Goal: Task Accomplishment & Management: Manage account settings

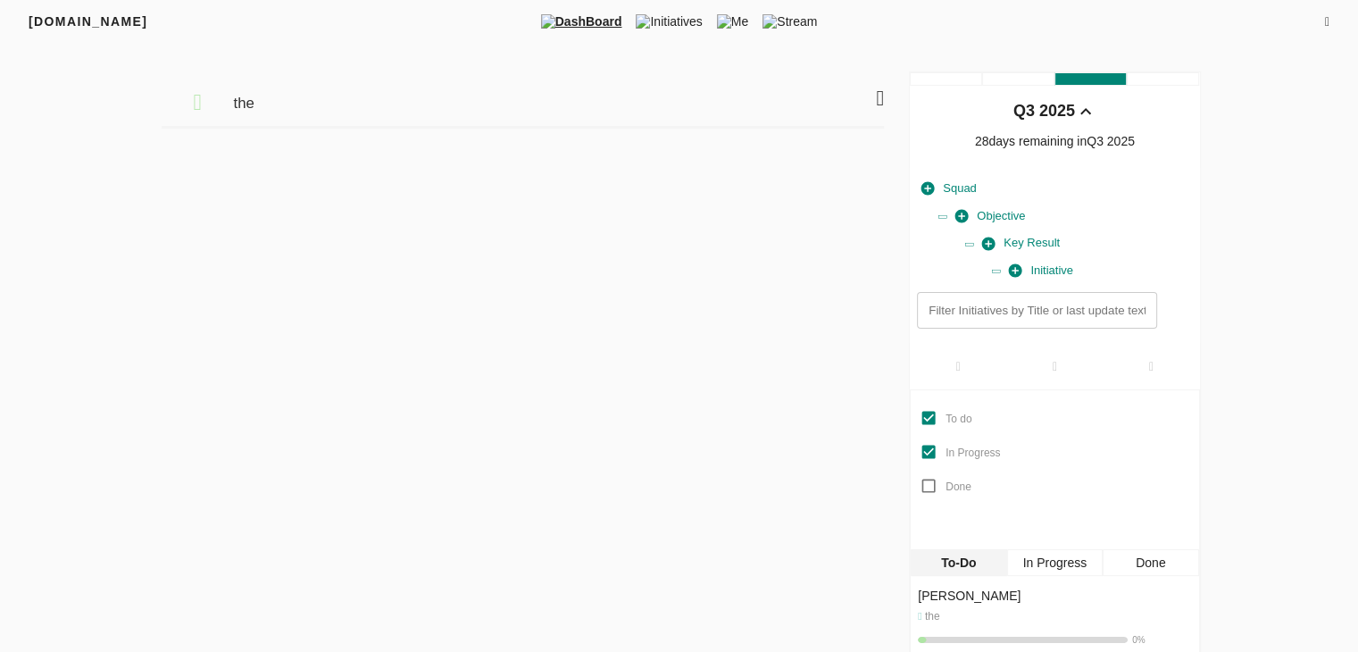
click at [1325, 21] on icon at bounding box center [1327, 22] width 4 height 12
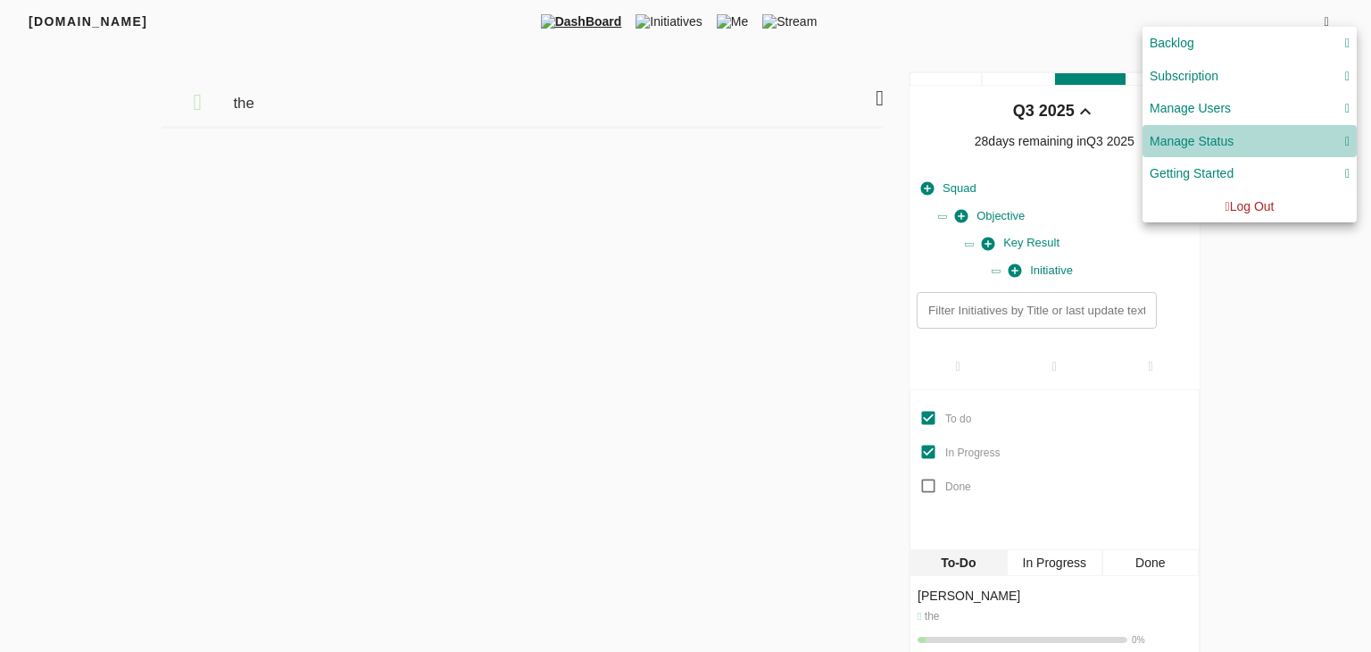
click at [1246, 147] on div "Manage Status" at bounding box center [1250, 141] width 200 height 22
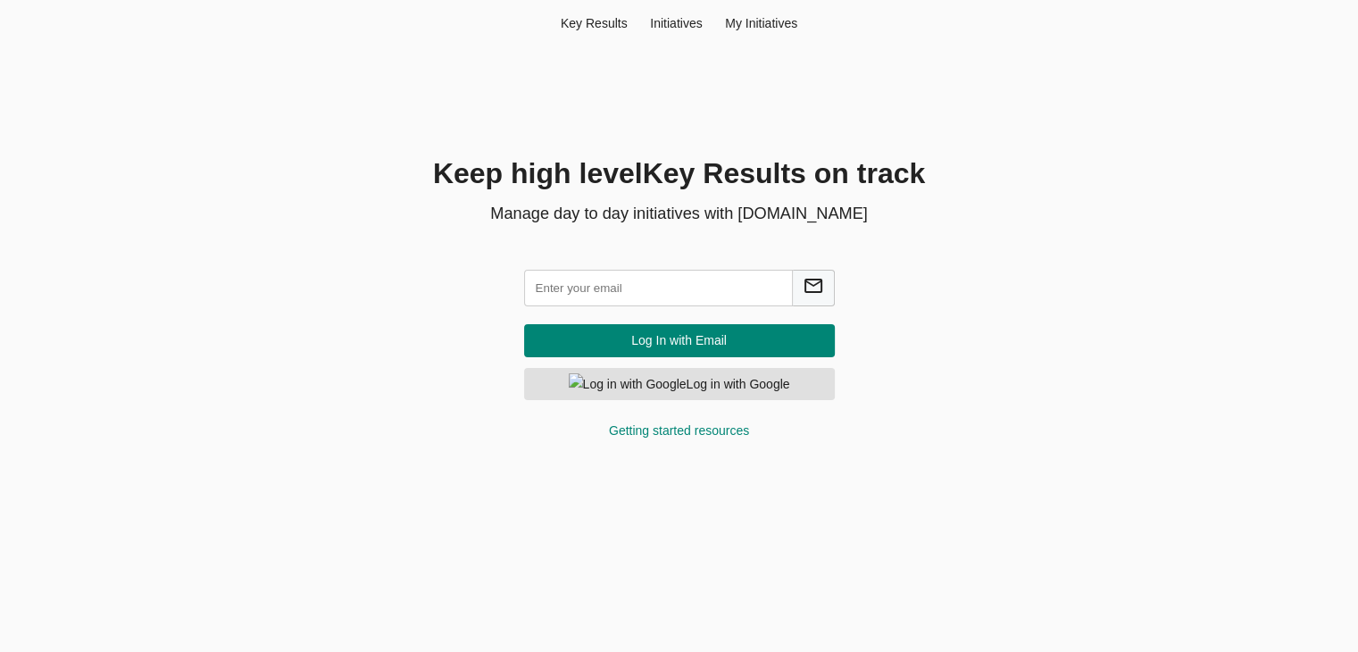
click at [603, 289] on input "text" at bounding box center [658, 288] width 269 height 37
type input "hema@agilecyber.com"
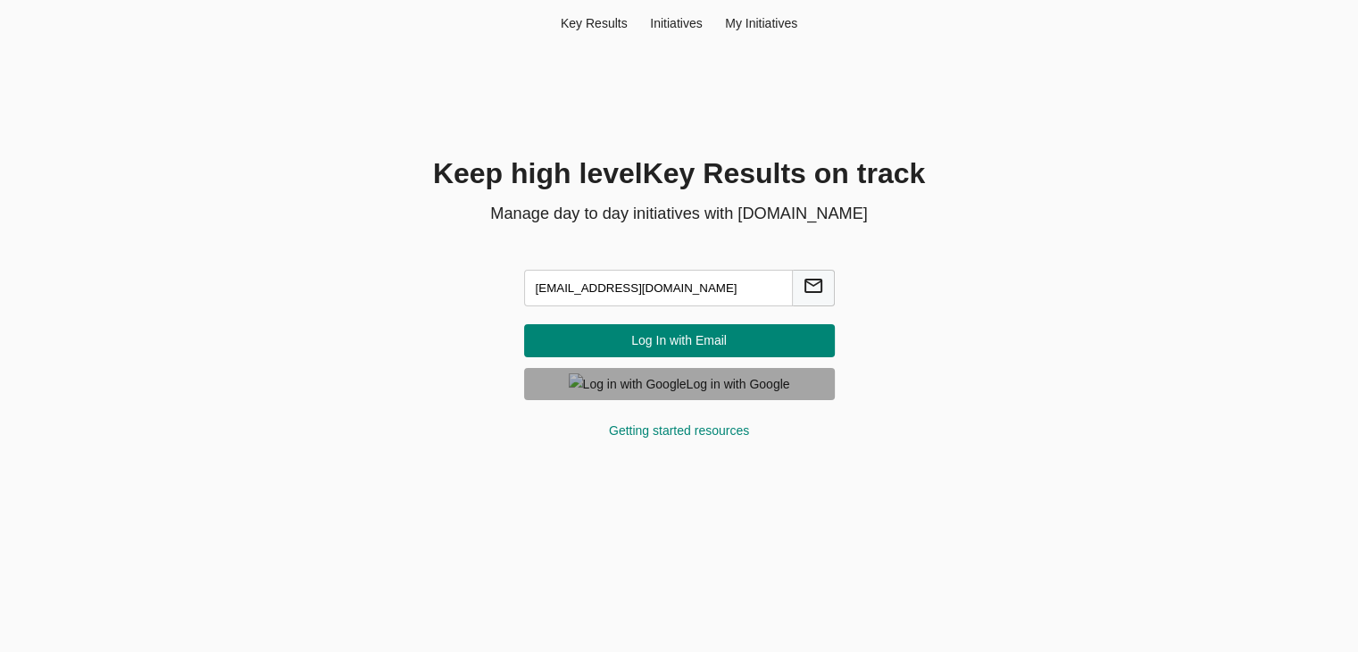
click at [647, 397] on button "Log in with Google" at bounding box center [679, 384] width 311 height 33
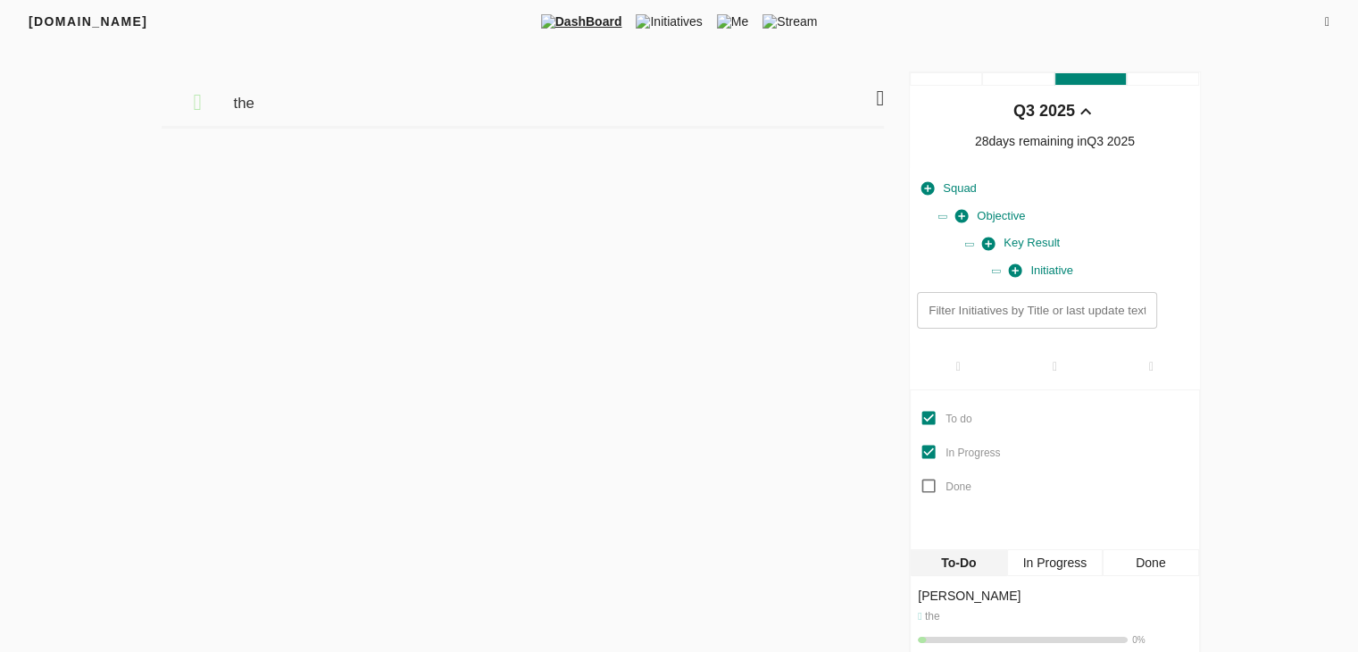
click at [1324, 12] on div "FRIYAY.COM DashBoard Initiatives Me Stream" at bounding box center [679, 21] width 1358 height 43
click at [1325, 19] on icon at bounding box center [1327, 22] width 4 height 12
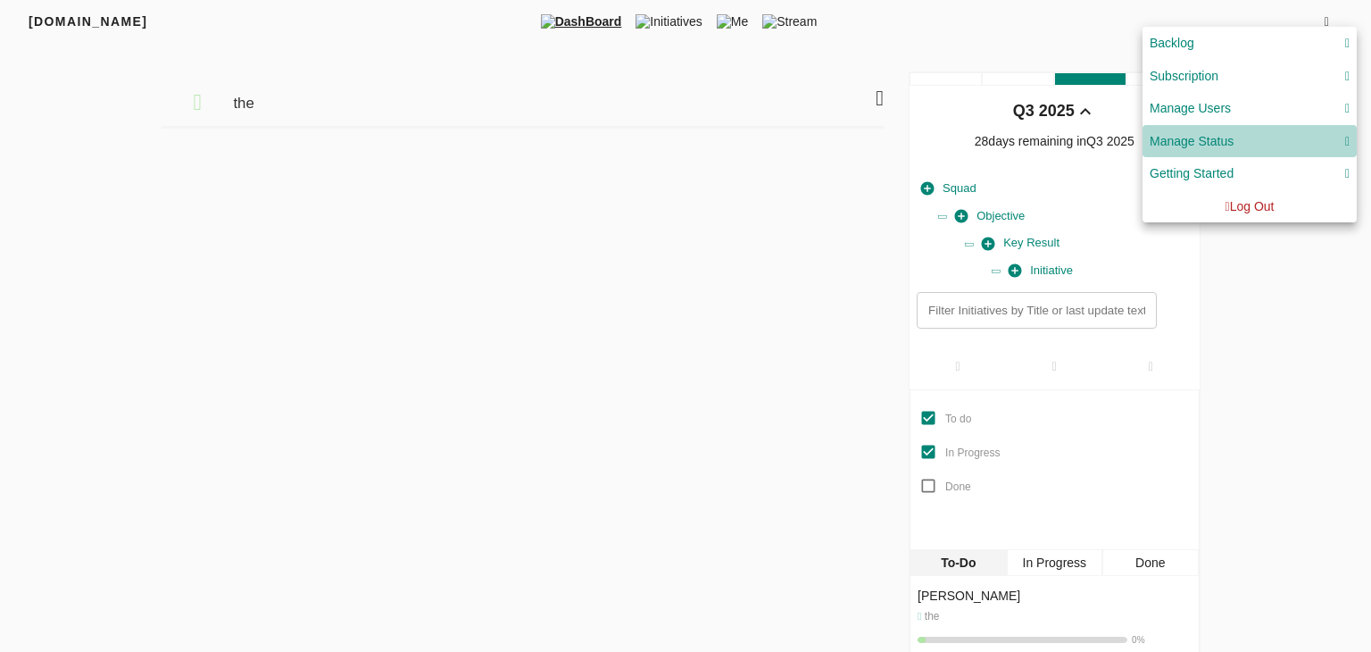
click at [1270, 151] on div "Manage Status" at bounding box center [1250, 141] width 200 height 22
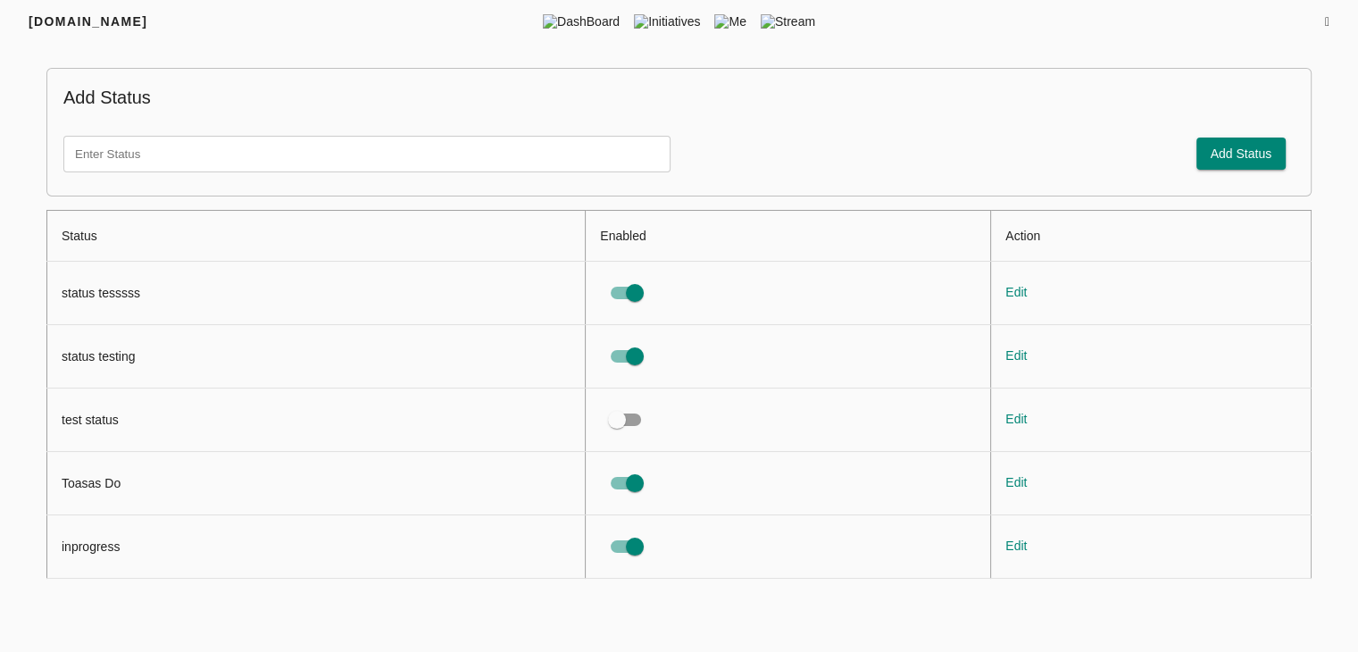
click at [164, 151] on input "text" at bounding box center [366, 154] width 607 height 37
type input "To Do"
click at [1236, 146] on span "Add Status" at bounding box center [1241, 154] width 62 height 22
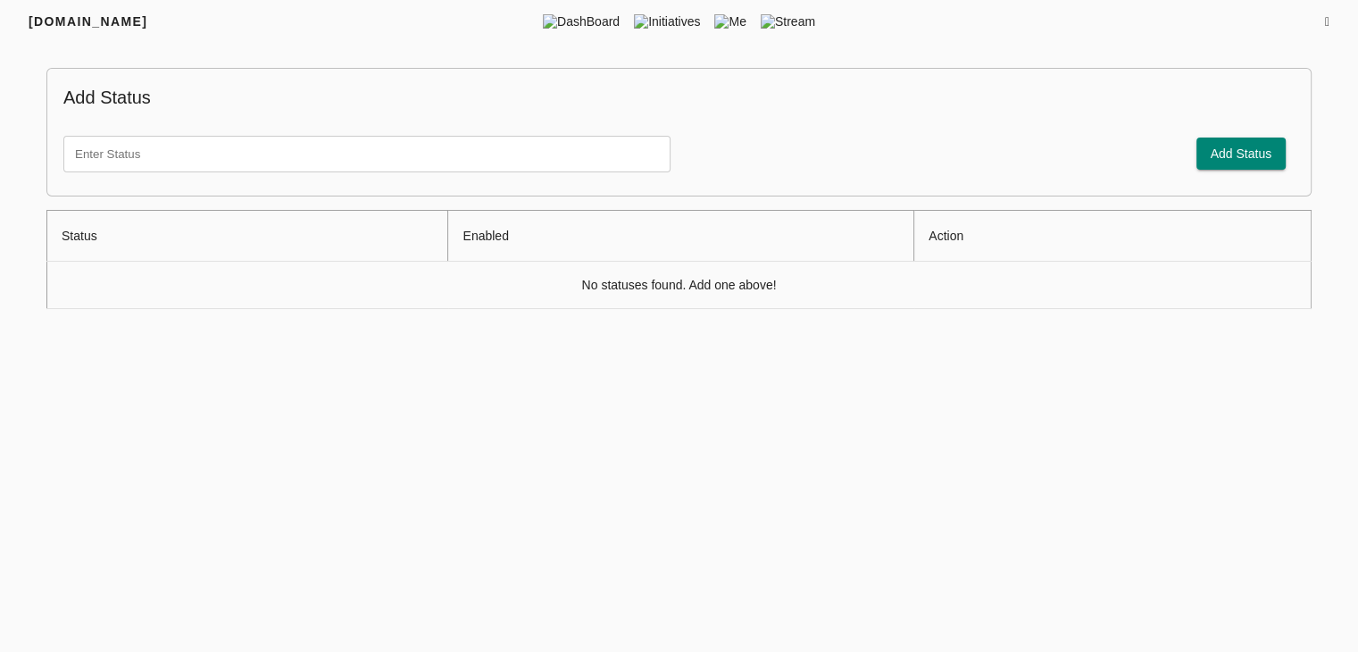
click at [236, 162] on input "text" at bounding box center [366, 154] width 607 height 37
type input "t"
type input "To Do"
click at [1248, 156] on span "Add Status" at bounding box center [1241, 154] width 62 height 22
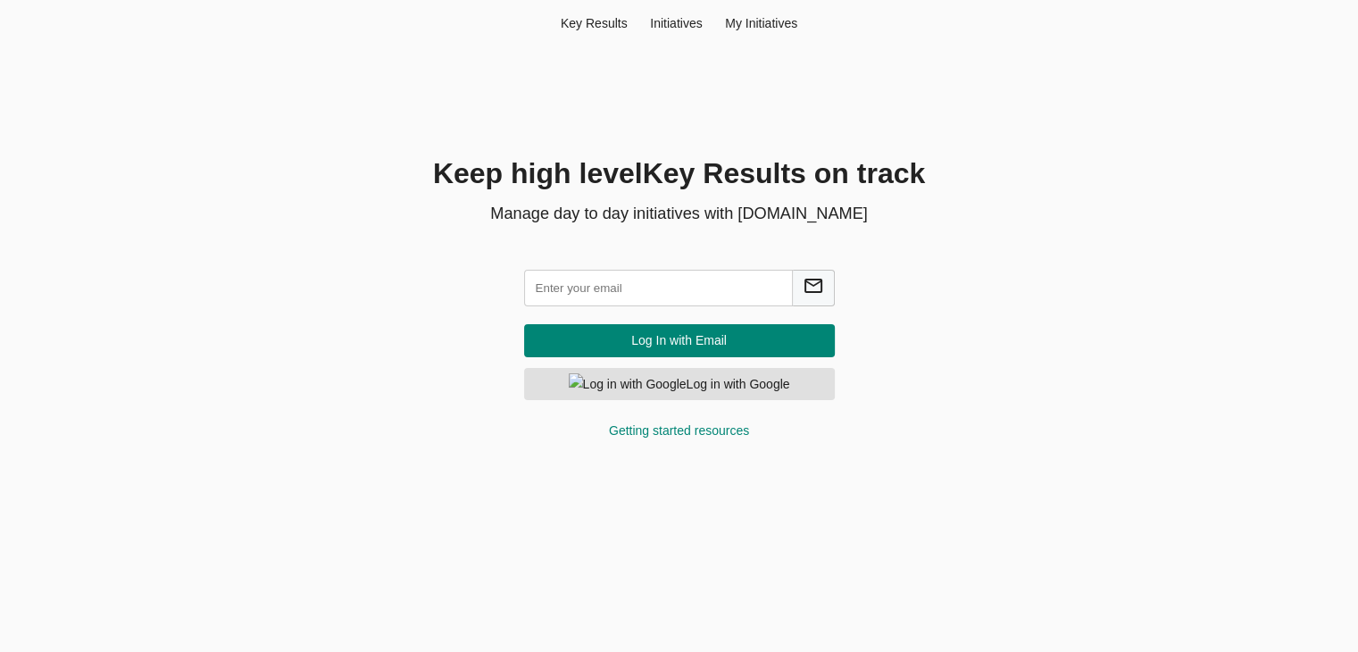
click at [569, 295] on input "text" at bounding box center [658, 288] width 269 height 37
type input "[EMAIL_ADDRESS][DOMAIN_NAME]"
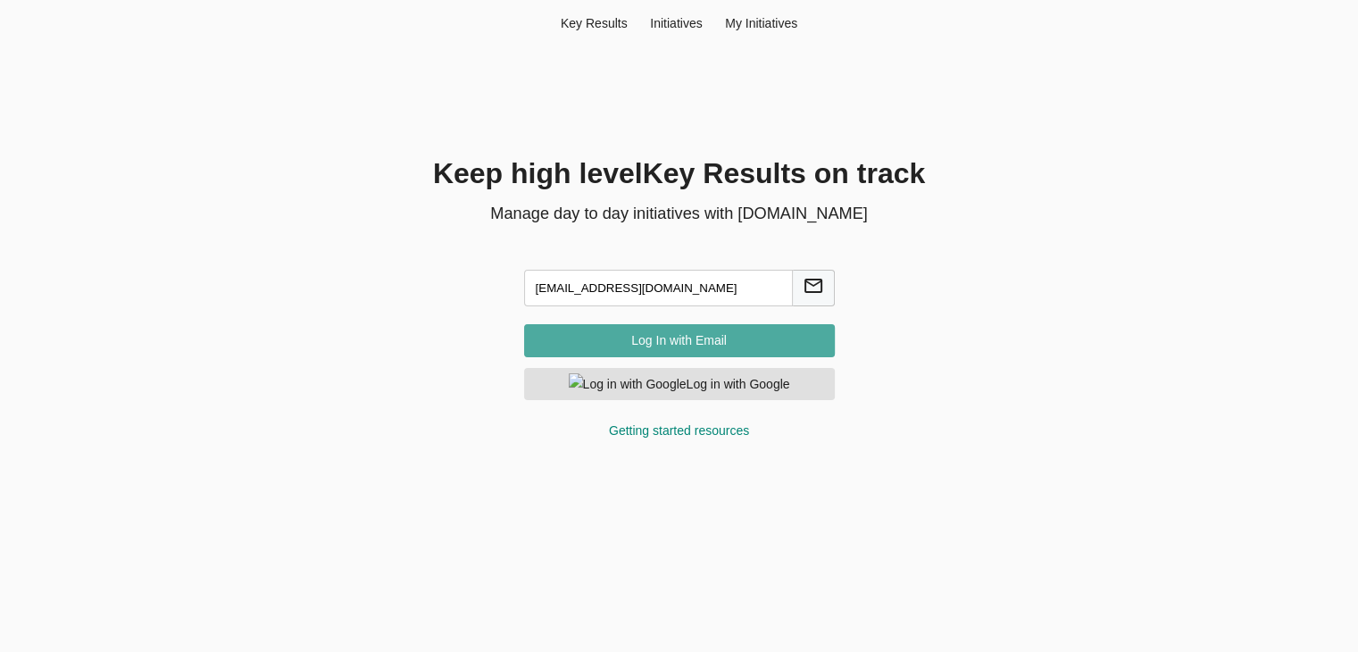
click at [645, 337] on span "Log In with Email" at bounding box center [679, 340] width 282 height 22
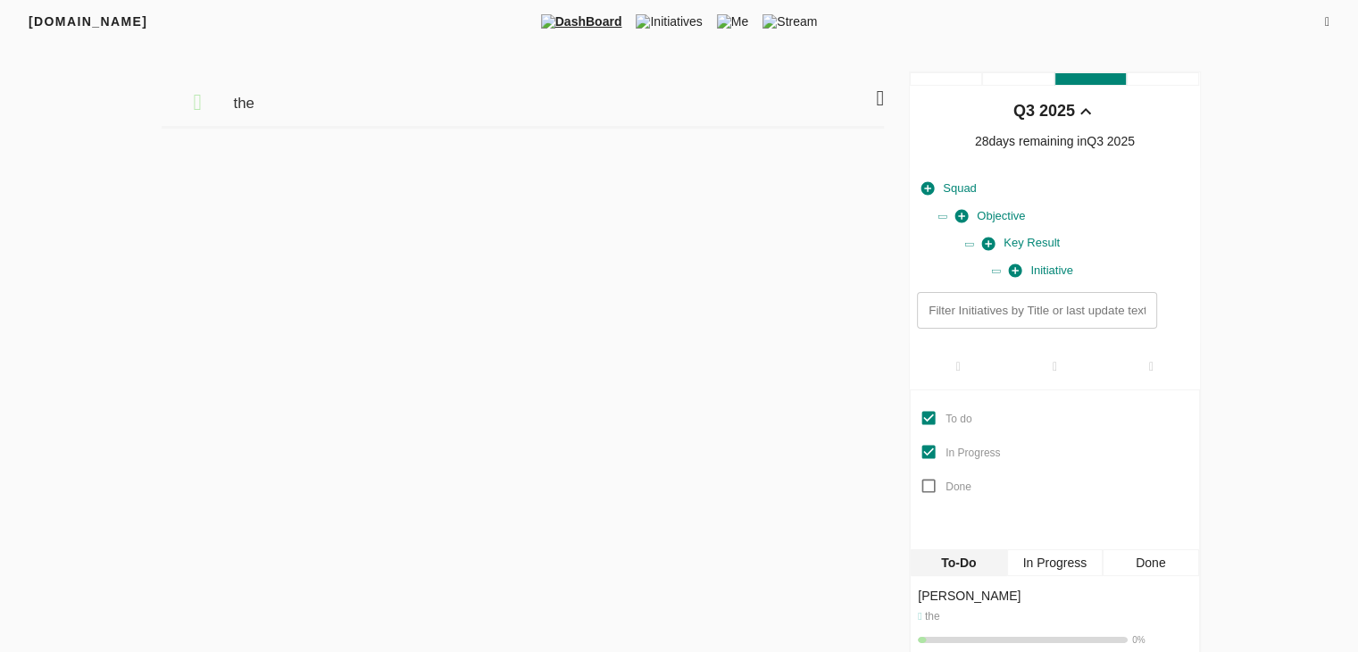
click at [1325, 17] on icon at bounding box center [1327, 22] width 4 height 12
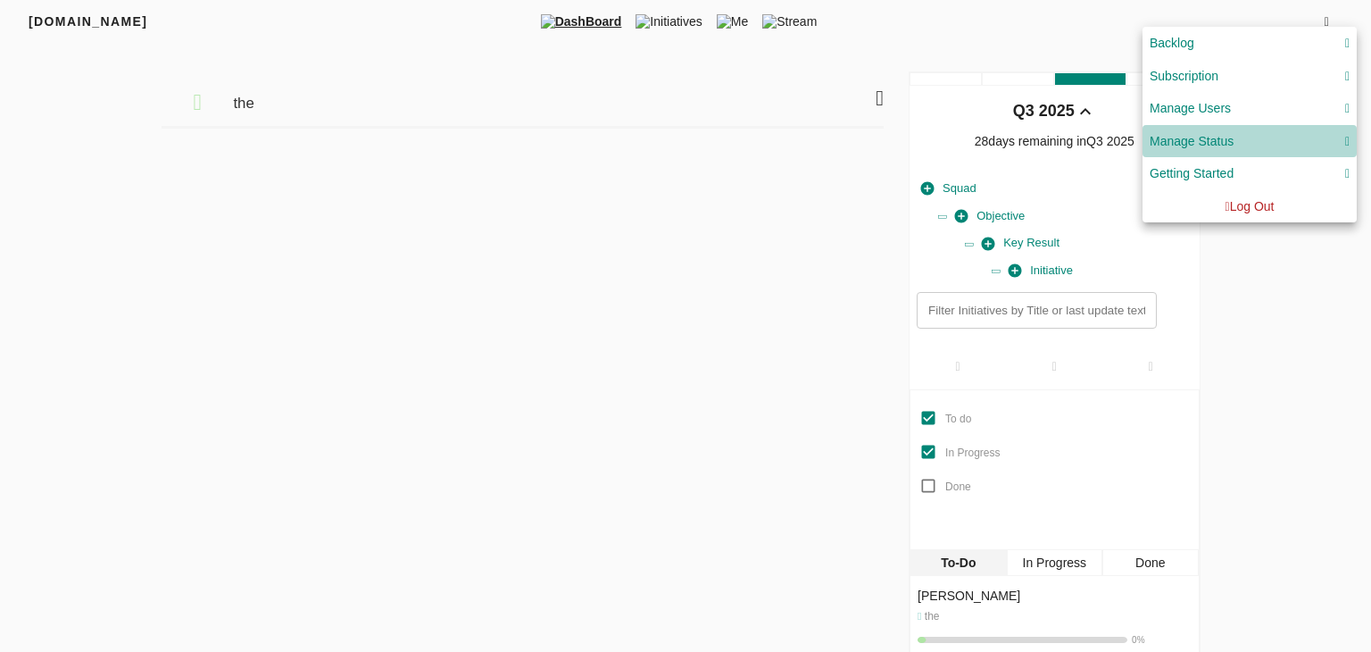
click at [1321, 133] on div "Manage Status" at bounding box center [1250, 141] width 200 height 22
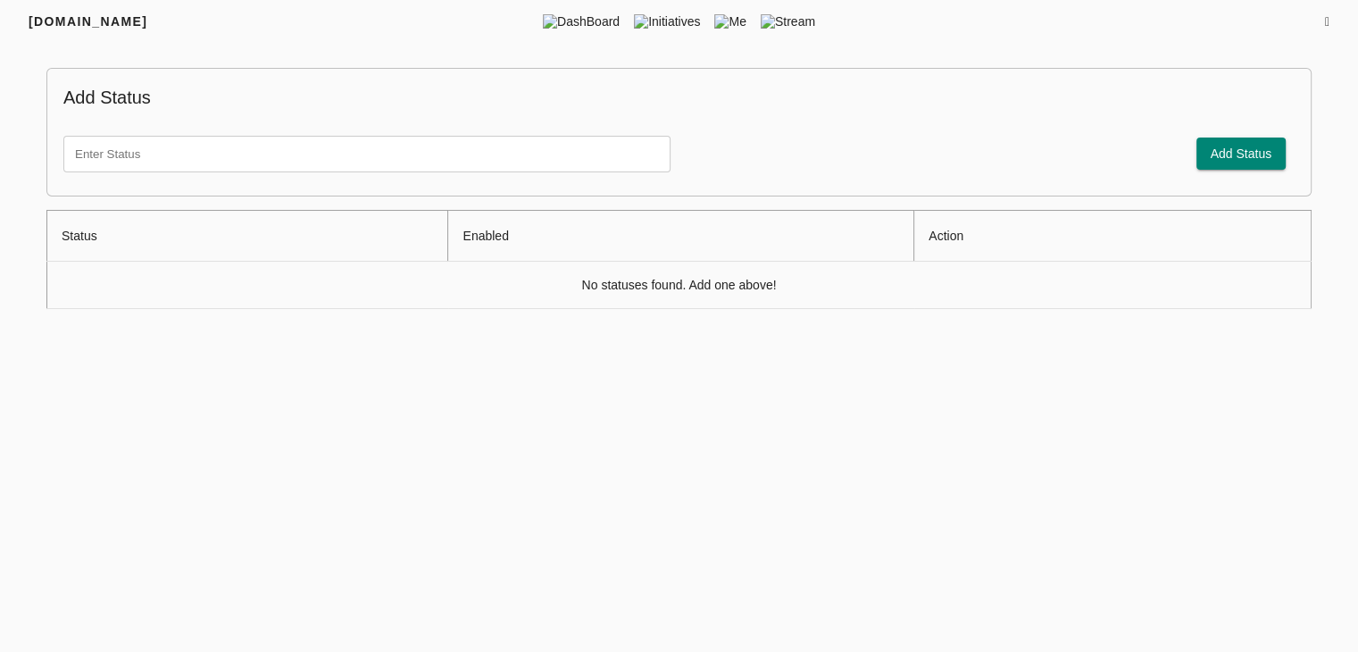
click at [387, 154] on input "text" at bounding box center [366, 154] width 607 height 37
type input "To Do"
click at [1251, 141] on button "Add Status" at bounding box center [1241, 153] width 90 height 33
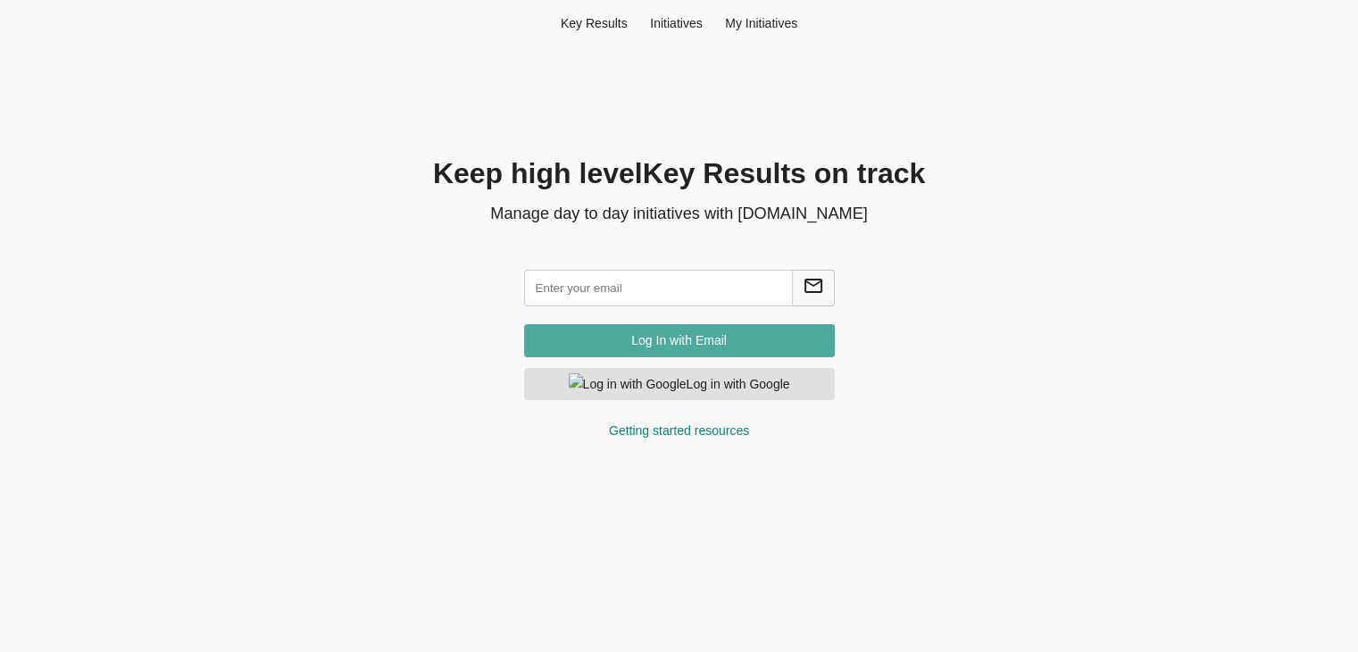
click at [718, 339] on span "Log In with Email" at bounding box center [679, 340] width 282 height 22
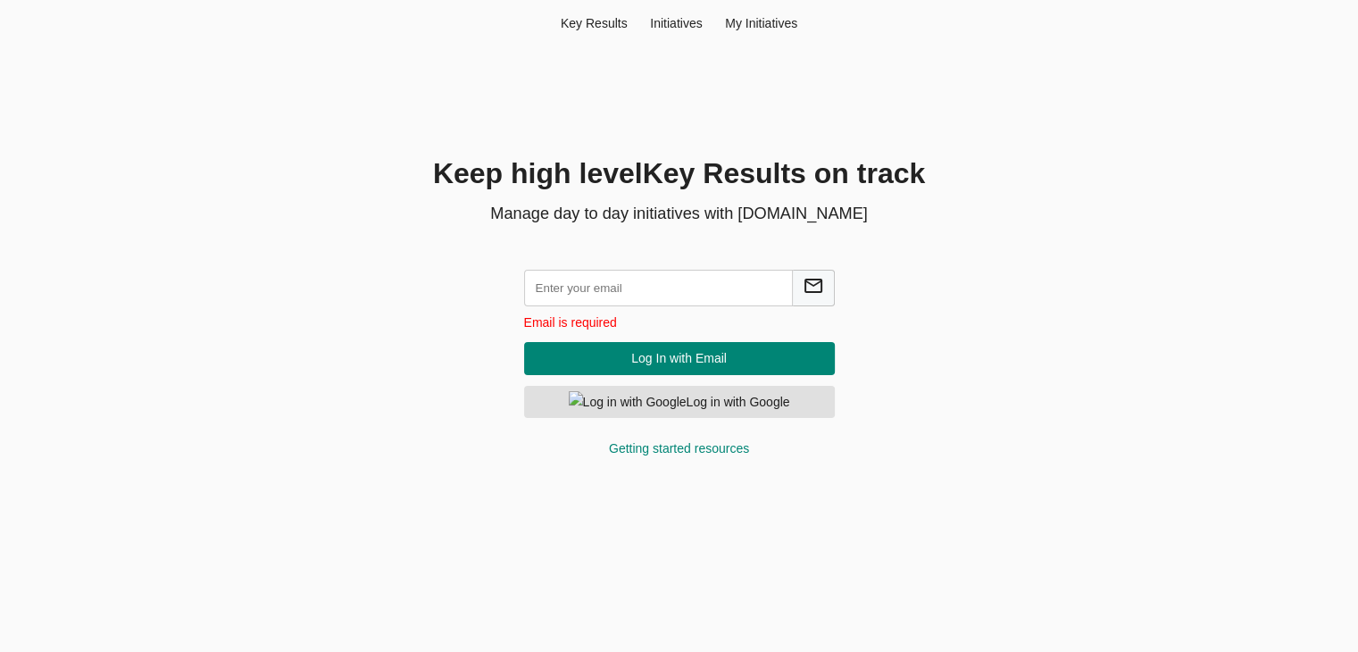
click at [675, 279] on input "text" at bounding box center [658, 288] width 269 height 37
click at [672, 376] on form "Email is required Log In with Email Log in with Google Getting started resources" at bounding box center [679, 359] width 353 height 237
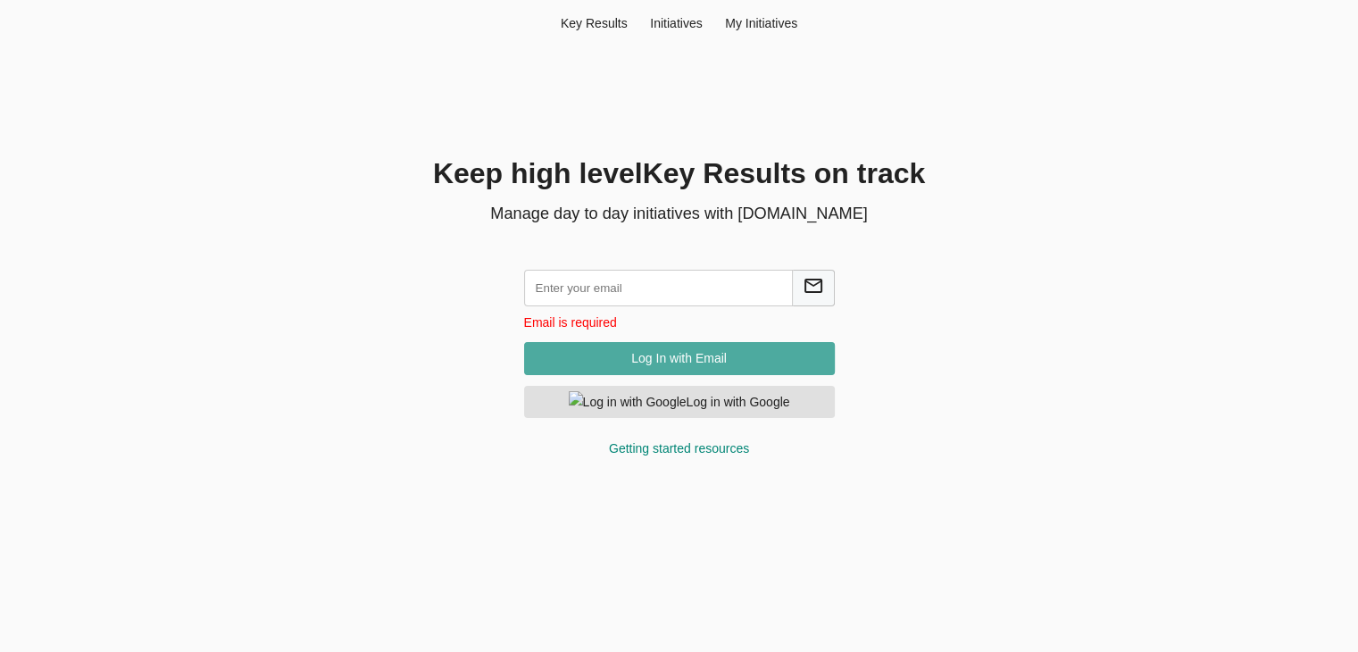
click at [686, 363] on span "Log In with Email" at bounding box center [679, 358] width 282 height 22
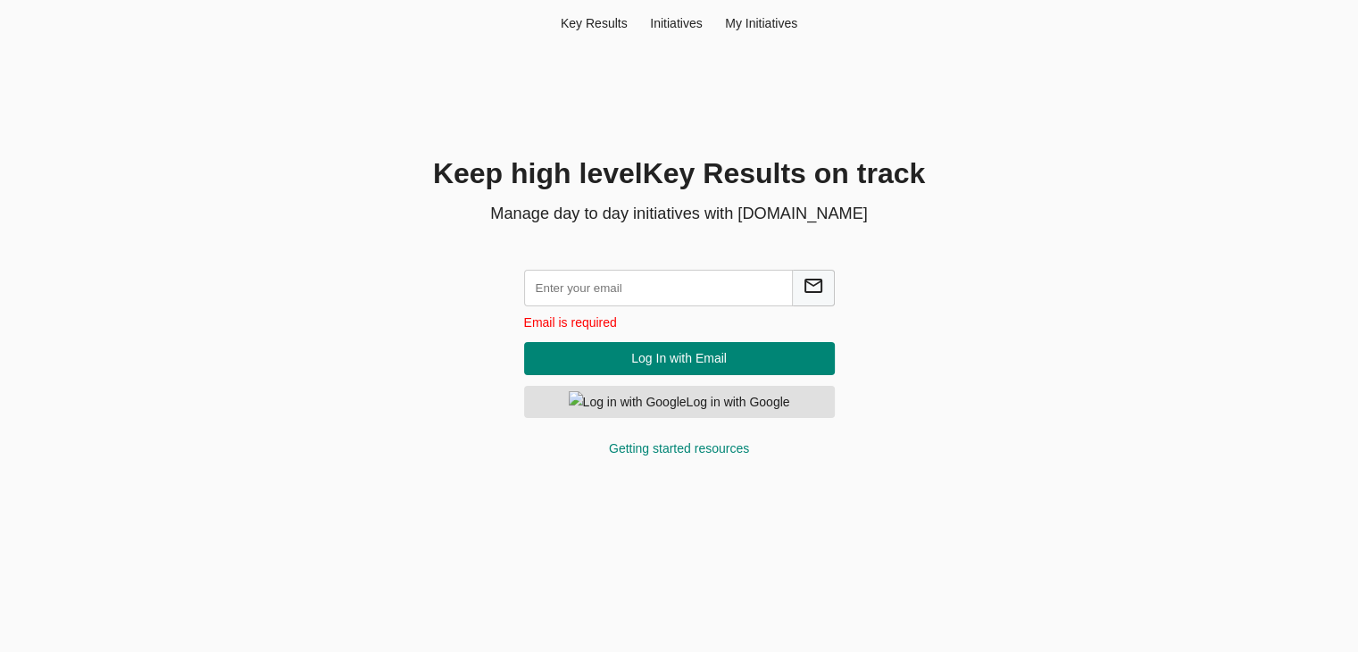
drag, startPoint x: 671, startPoint y: 294, endPoint x: 464, endPoint y: 289, distance: 207.1
click at [464, 289] on div "Keep high level Key Result s on track Manage day to day initiatives with Friyay…" at bounding box center [679, 316] width 857 height 325
type input "hema@agilecyber.com"
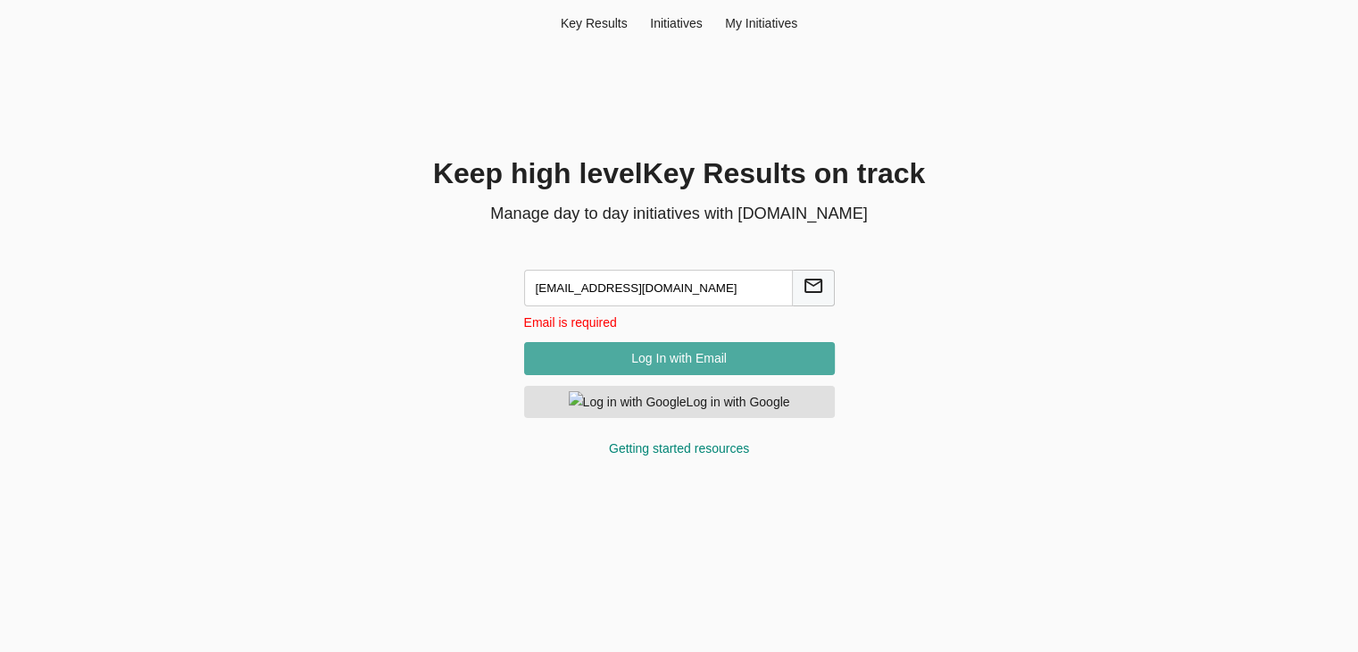
click at [690, 358] on span "Log In with Email" at bounding box center [679, 358] width 282 height 22
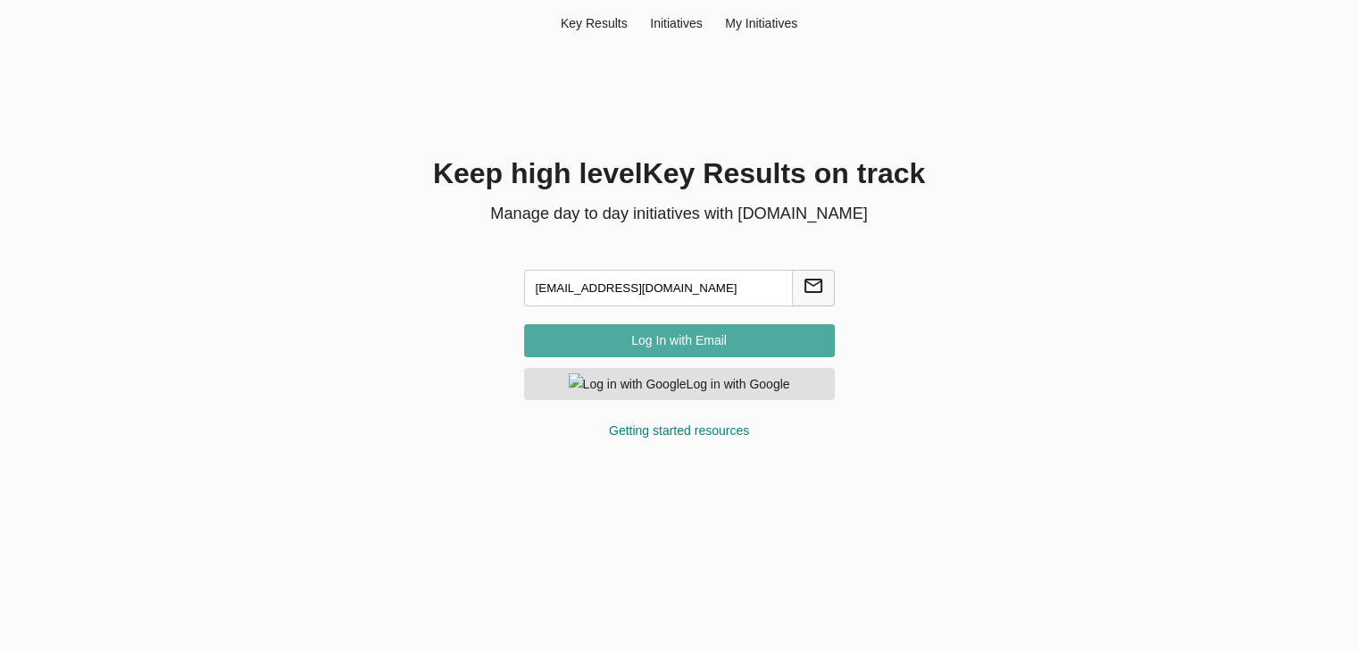
click at [721, 334] on span "Log In with Email" at bounding box center [679, 340] width 282 height 22
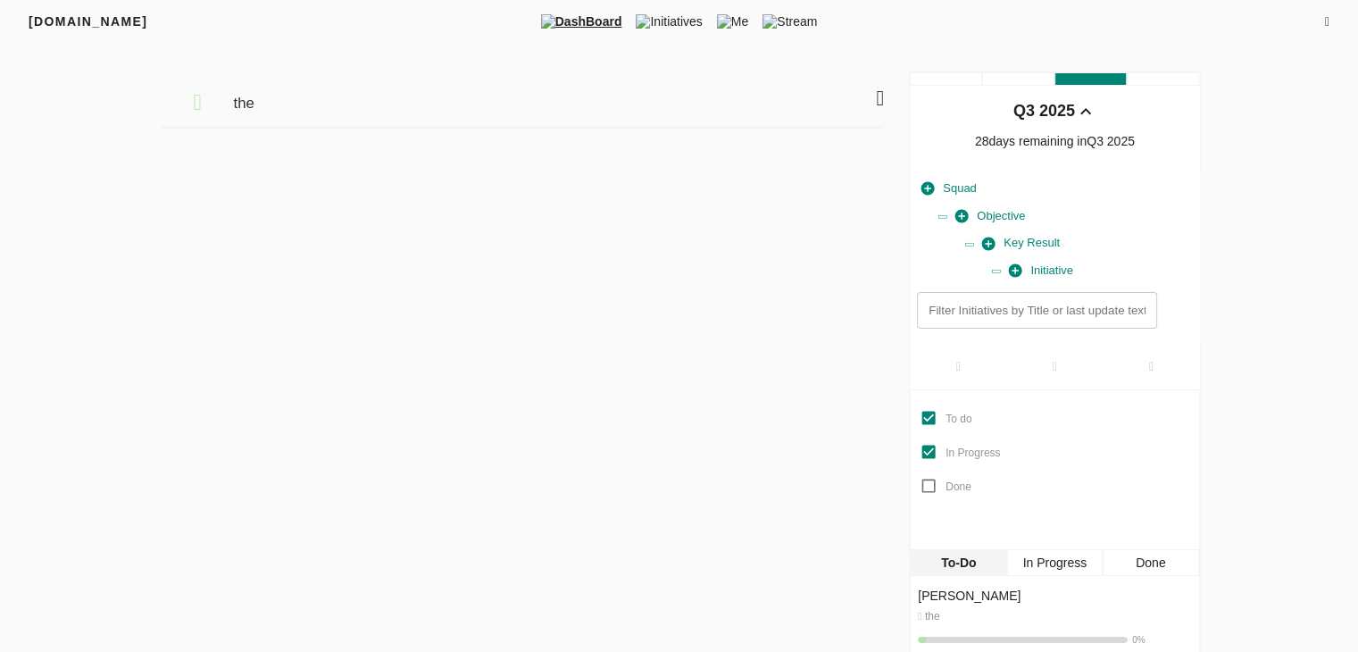
click at [1328, 20] on icon at bounding box center [1327, 22] width 4 height 12
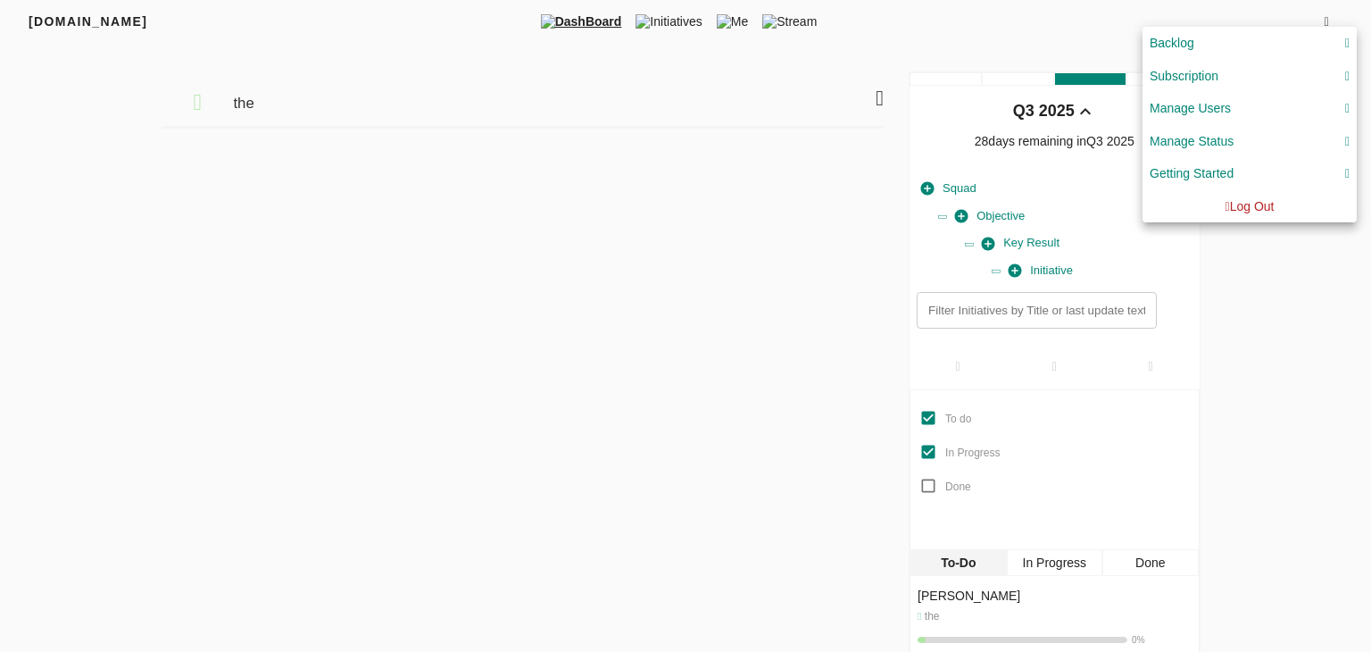
click at [1255, 130] on div "Manage Status" at bounding box center [1250, 141] width 200 height 22
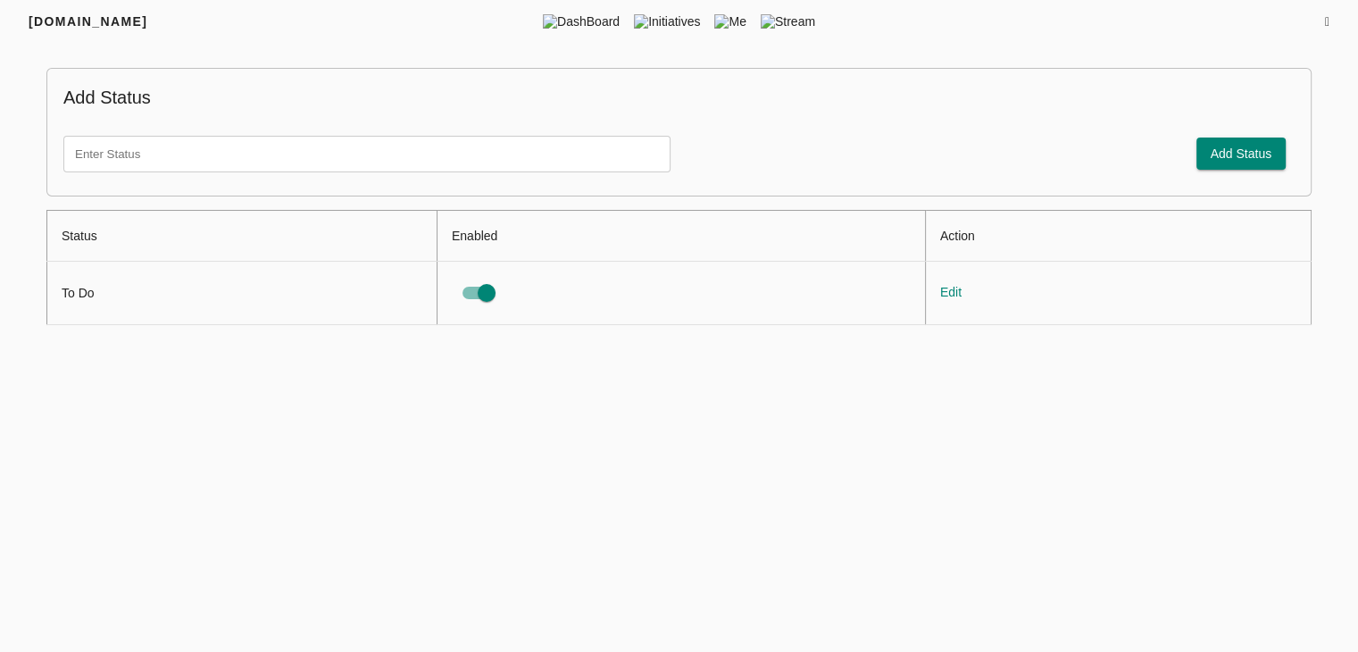
click at [558, 162] on input "text" at bounding box center [366, 154] width 607 height 37
type input "To Do"
click at [1206, 158] on button "Add Status" at bounding box center [1241, 153] width 90 height 33
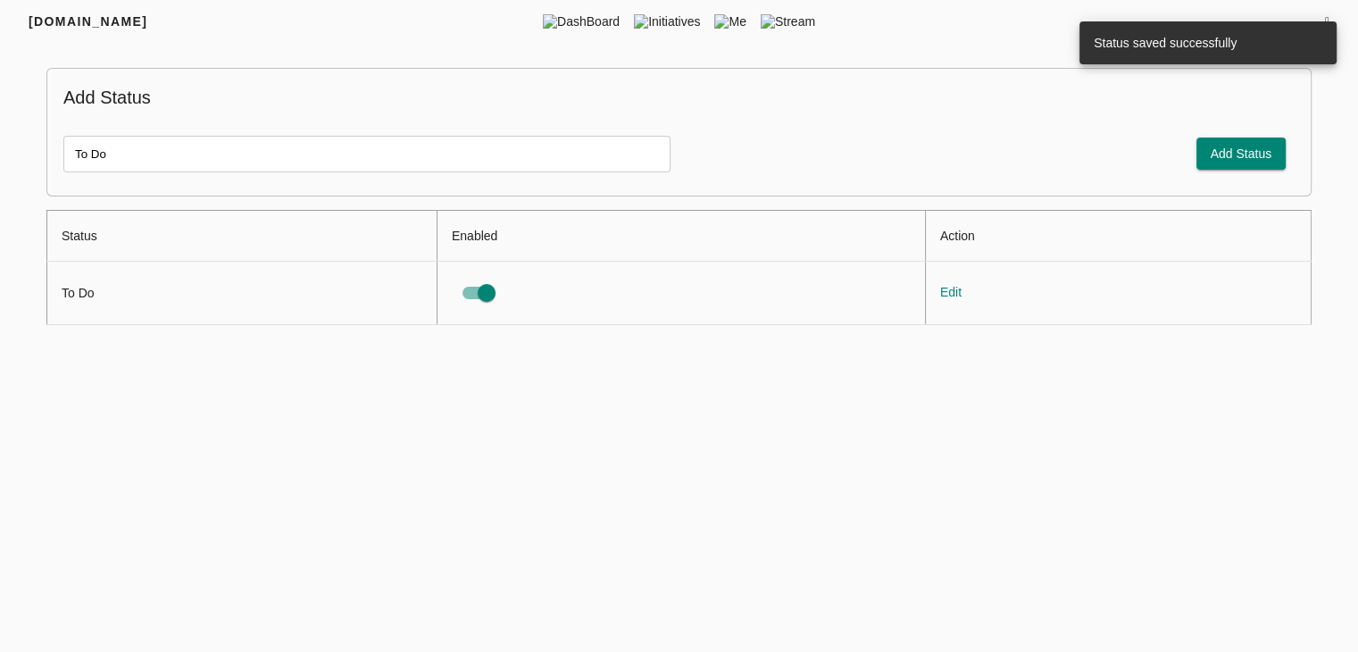
click at [198, 158] on input "To Do" at bounding box center [366, 154] width 607 height 37
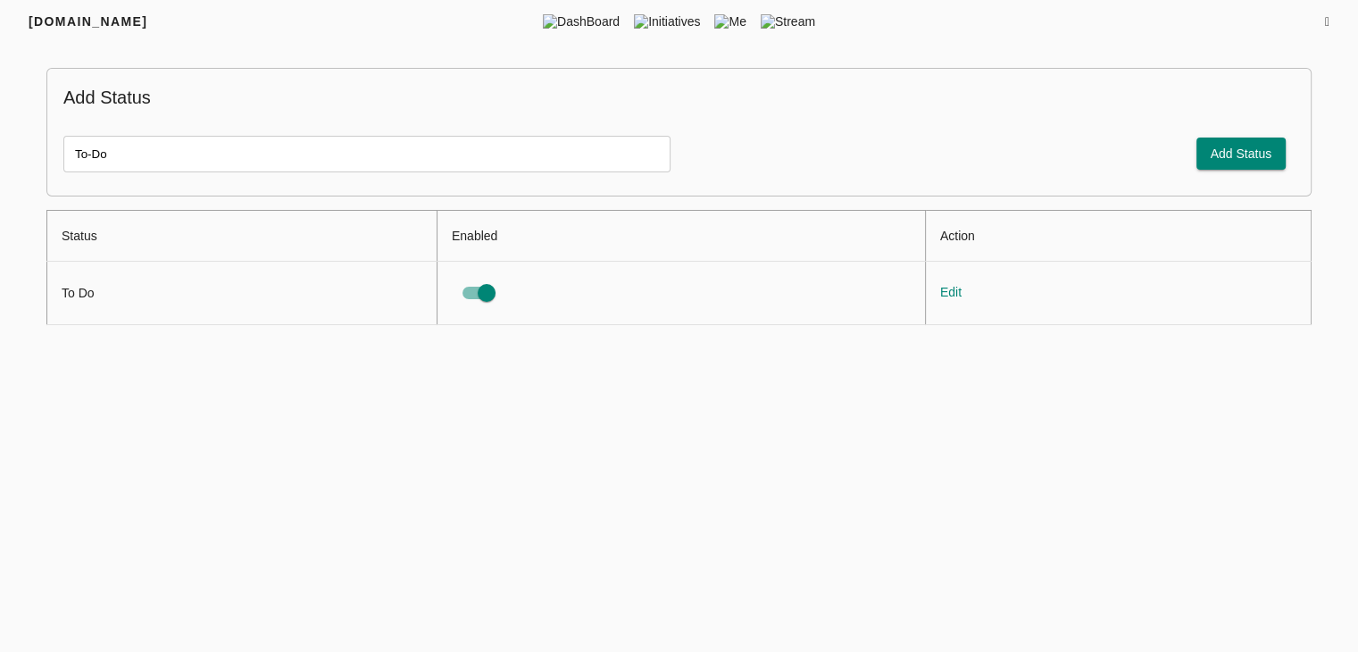
type input "To-Do"
click at [1278, 158] on button "Add Status" at bounding box center [1241, 153] width 90 height 33
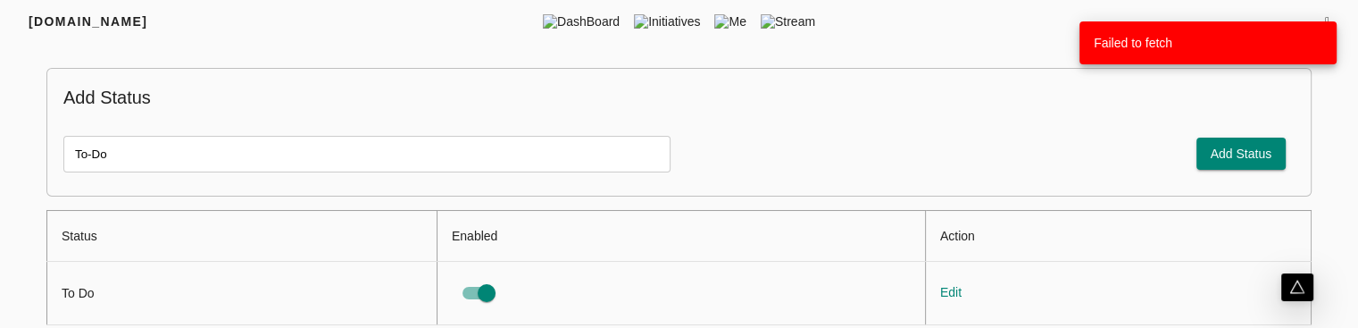
click at [1214, 150] on span "Add Status" at bounding box center [1241, 154] width 62 height 22
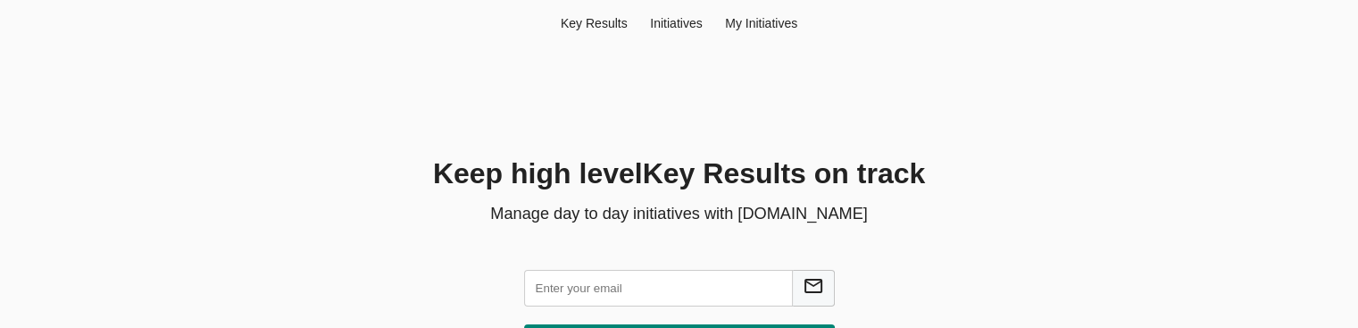
click at [619, 290] on input "text" at bounding box center [658, 288] width 269 height 37
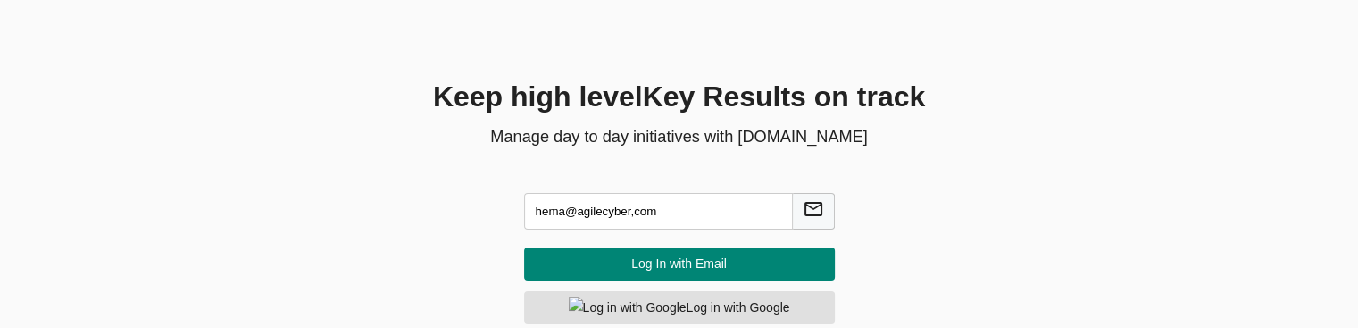
scroll to position [79, 0]
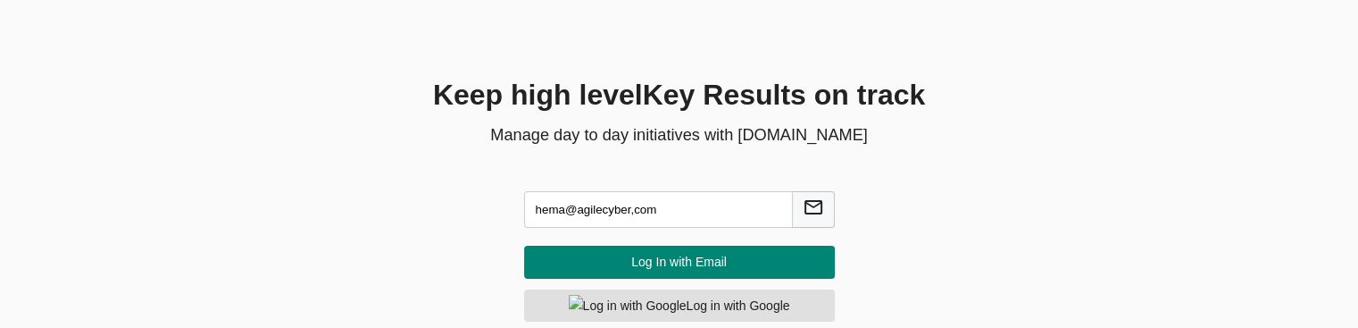
click at [633, 211] on input "hema@agilecyber,com" at bounding box center [658, 209] width 269 height 37
type input "hema@agilecyber.com"
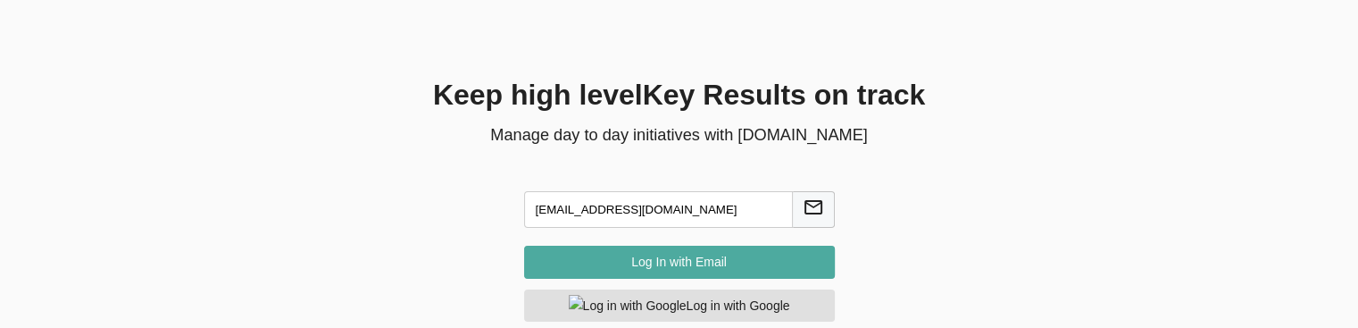
click at [666, 254] on span "Log In with Email" at bounding box center [679, 262] width 282 height 22
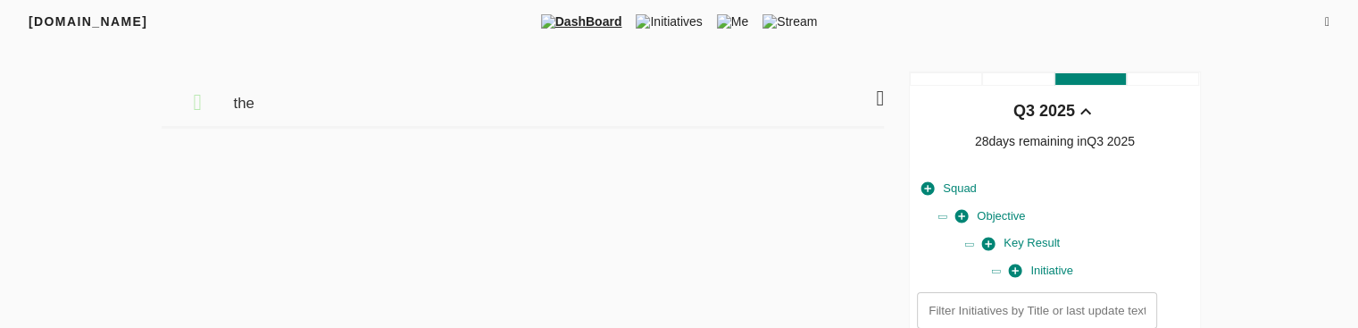
click at [1325, 16] on icon at bounding box center [1327, 22] width 4 height 12
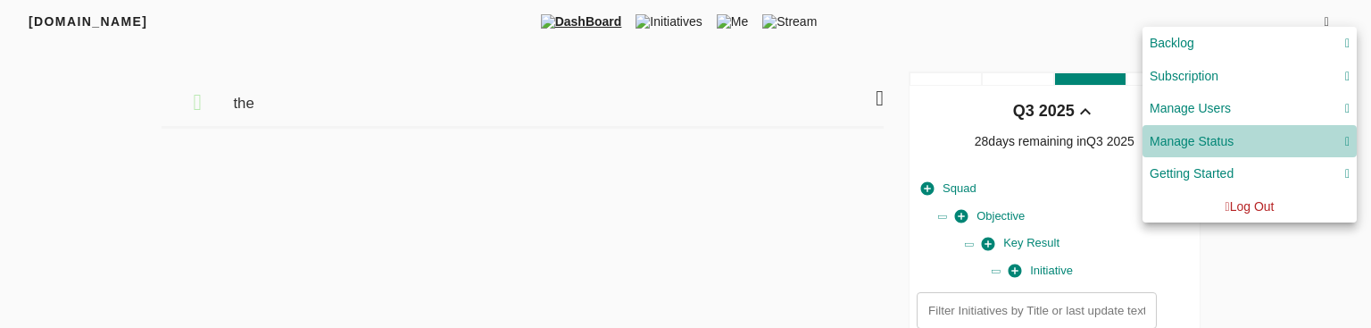
click at [1258, 149] on div "Manage Status" at bounding box center [1250, 141] width 200 height 22
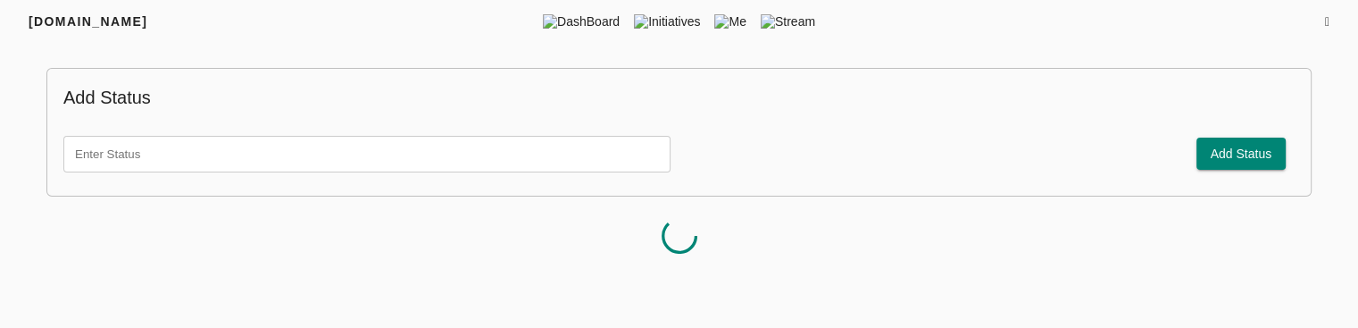
scroll to position [35, 0]
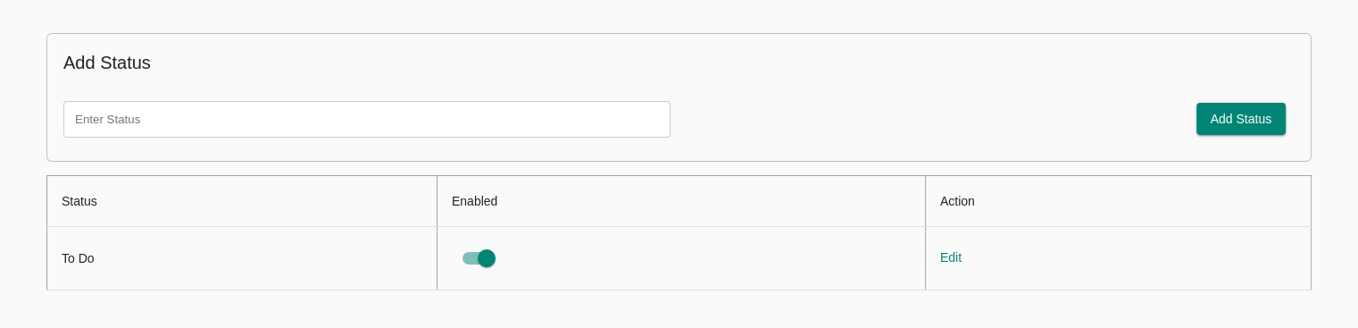
click at [582, 119] on input "text" at bounding box center [366, 119] width 607 height 37
type input "To-Do"
click at [1217, 127] on span "Add Status" at bounding box center [1241, 119] width 62 height 22
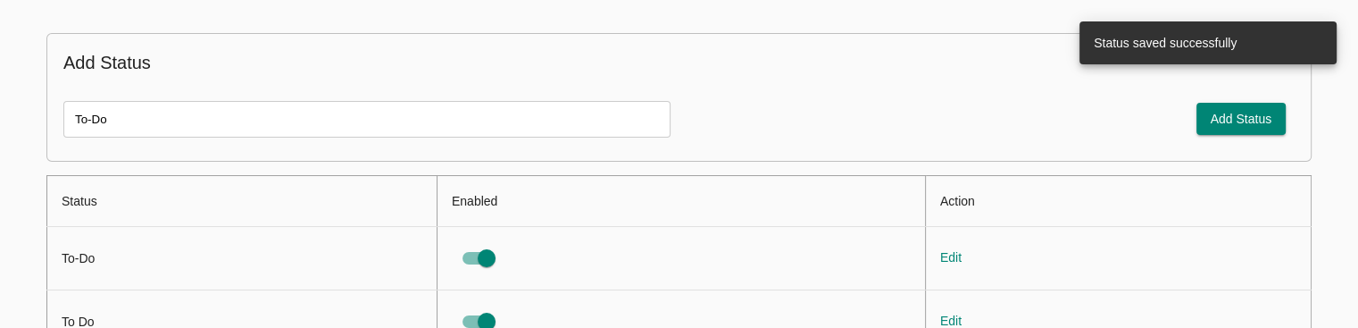
scroll to position [97, 0]
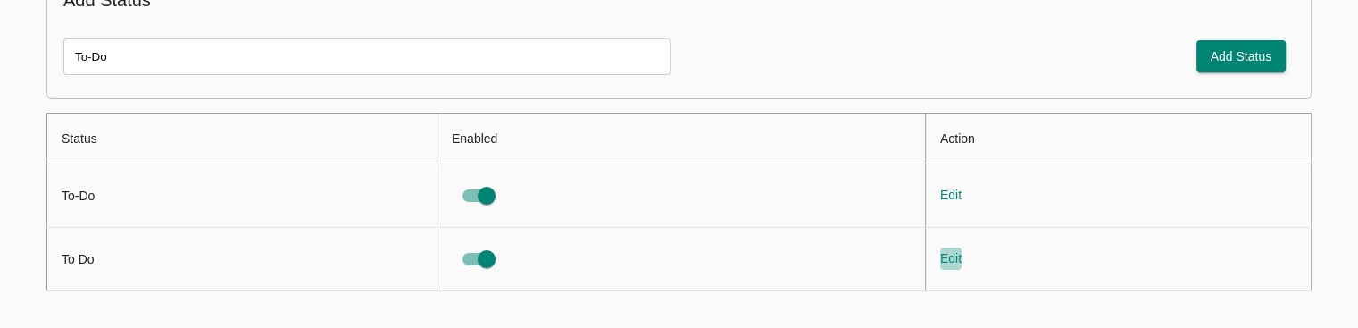
click at [948, 258] on span "Edit" at bounding box center [950, 258] width 21 height 22
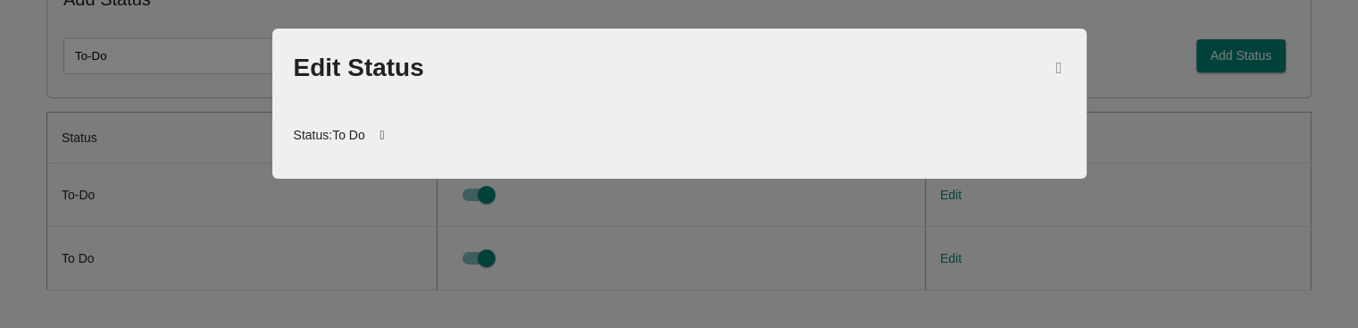
scroll to position [4, 0]
click at [383, 140] on icon at bounding box center [382, 135] width 35 height 43
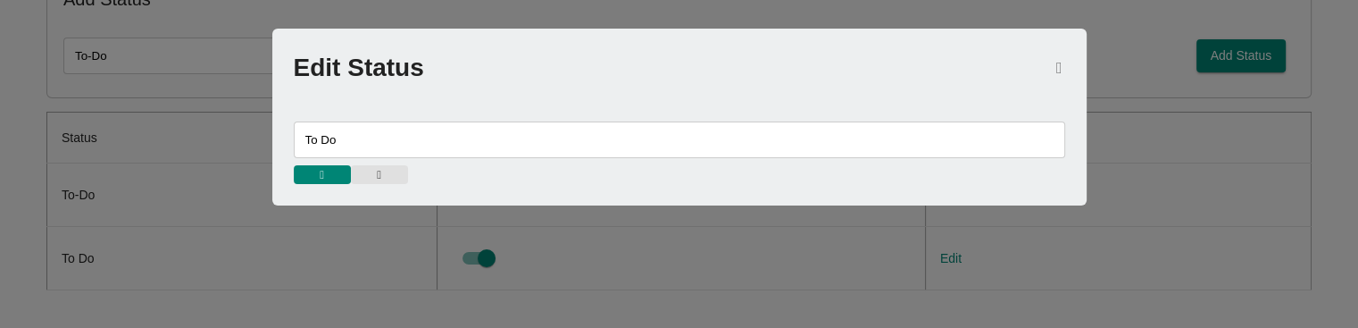
drag, startPoint x: 352, startPoint y: 137, endPoint x: 192, endPoint y: 147, distance: 160.1
click at [192, 147] on div "Edit Status To Do" at bounding box center [679, 164] width 1358 height 328
type input "Inprogress"
click at [321, 173] on icon "button" at bounding box center [322, 175] width 4 height 12
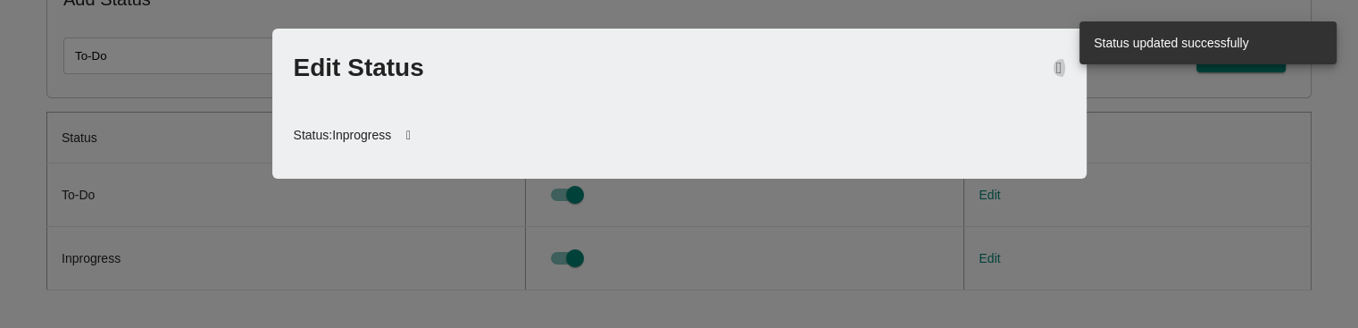
click at [1057, 65] on icon "button" at bounding box center [1059, 68] width 6 height 16
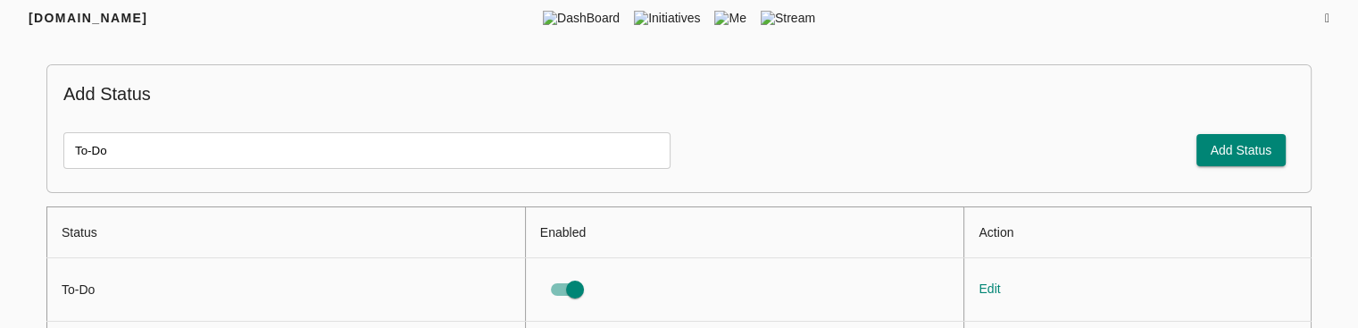
scroll to position [96, 0]
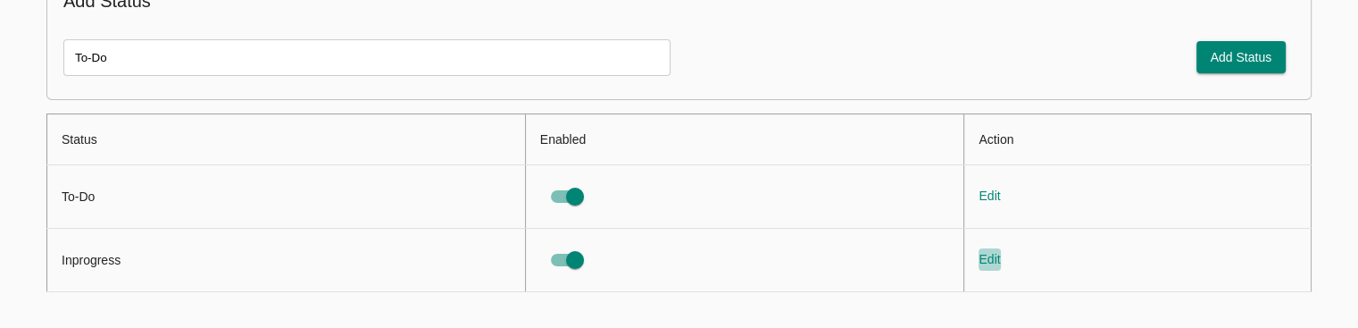
click at [989, 257] on span "Edit" at bounding box center [988, 259] width 21 height 22
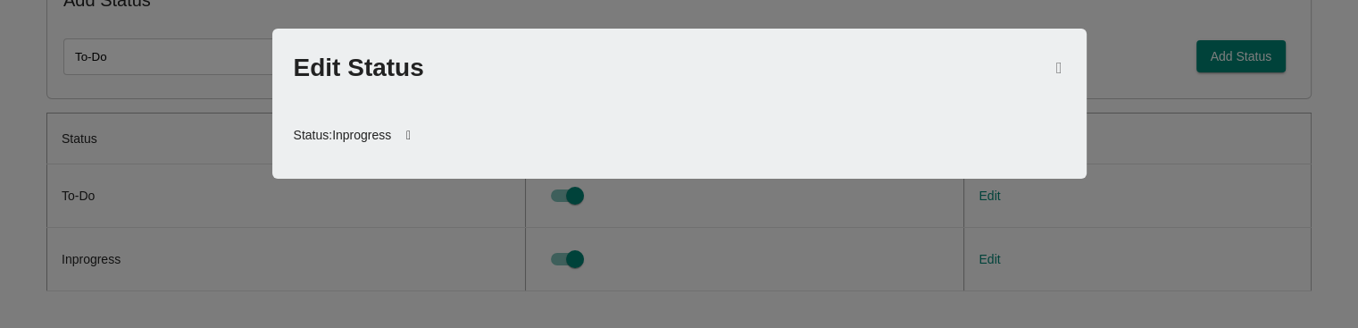
click at [407, 140] on icon at bounding box center [408, 135] width 35 height 43
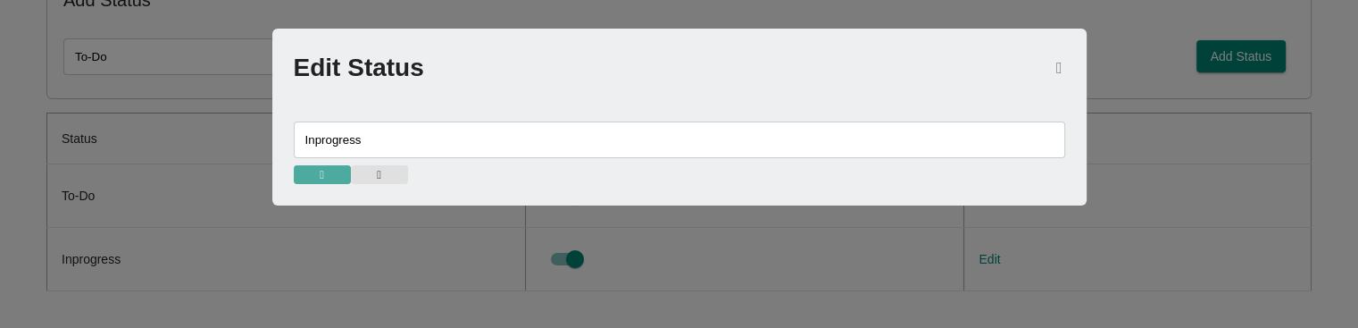
click at [320, 173] on icon "button" at bounding box center [322, 175] width 4 height 12
click at [357, 142] on input "Inprogress" at bounding box center [679, 139] width 771 height 37
type input "Inprogres"
click at [314, 177] on span "button" at bounding box center [322, 175] width 39 height 12
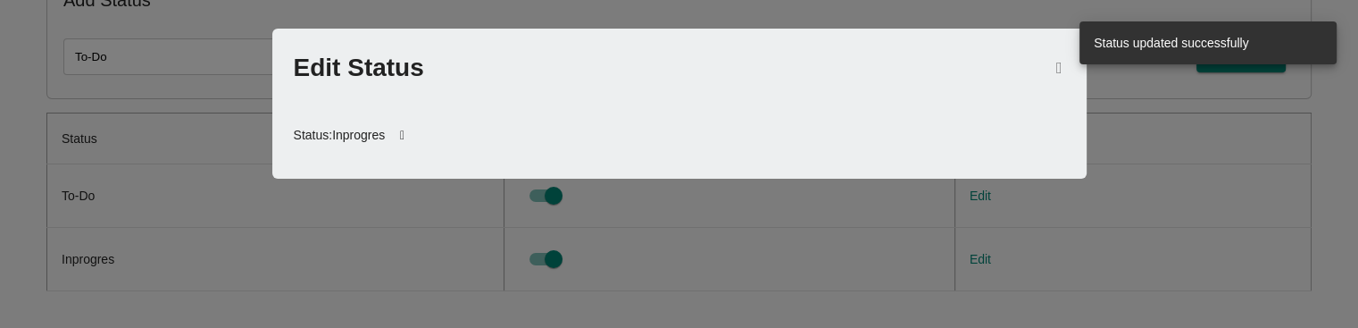
click at [403, 133] on icon at bounding box center [402, 135] width 35 height 43
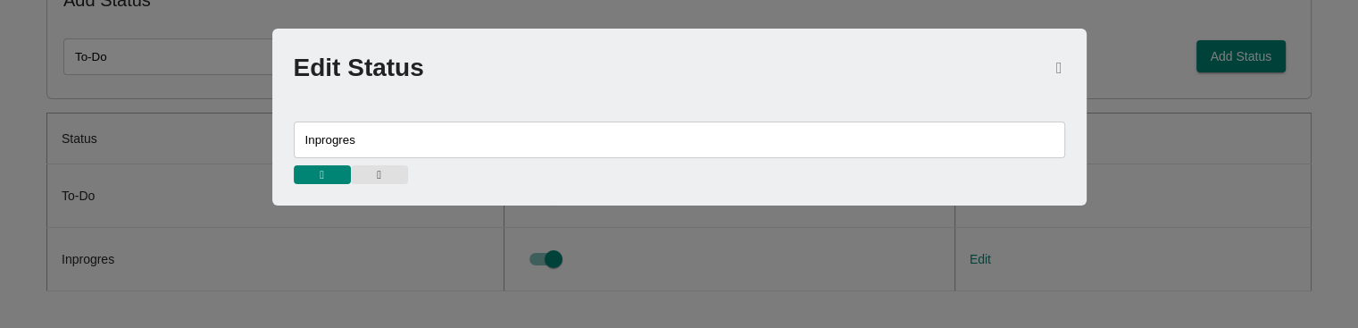
click at [380, 145] on input "Inprogres" at bounding box center [679, 139] width 771 height 37
type input "Inprogress"
click at [310, 178] on span "button" at bounding box center [322, 175] width 39 height 12
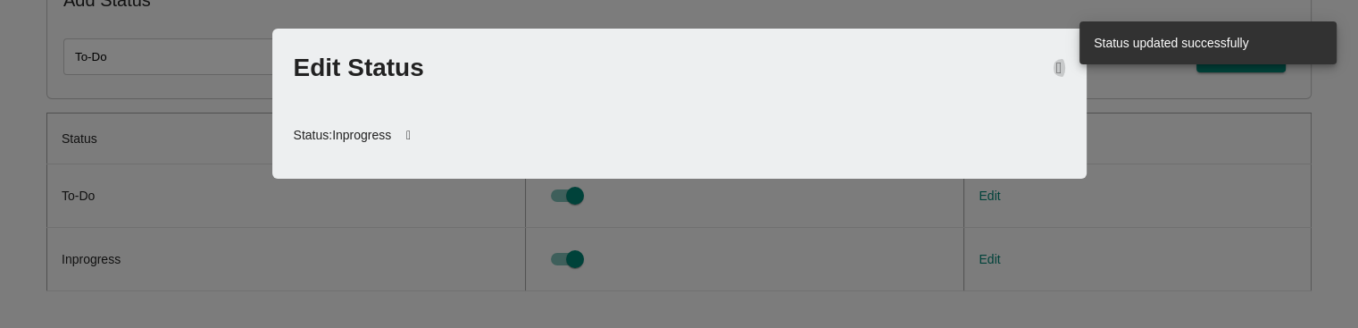
click at [1056, 63] on icon "button" at bounding box center [1059, 68] width 6 height 16
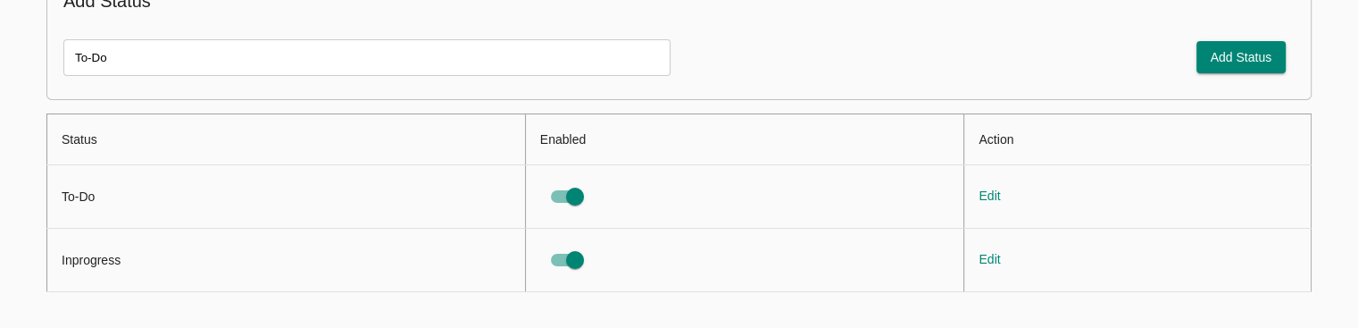
scroll to position [0, 0]
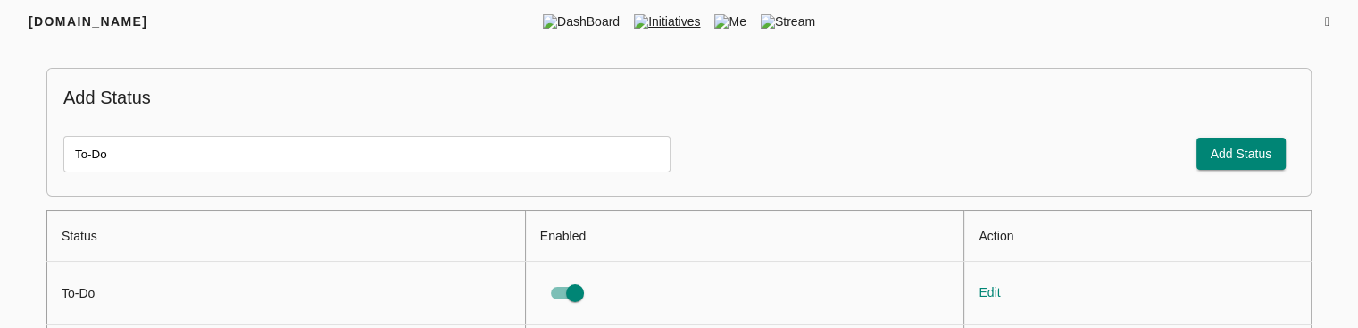
click at [668, 19] on span "Initiatives" at bounding box center [667, 21] width 80 height 18
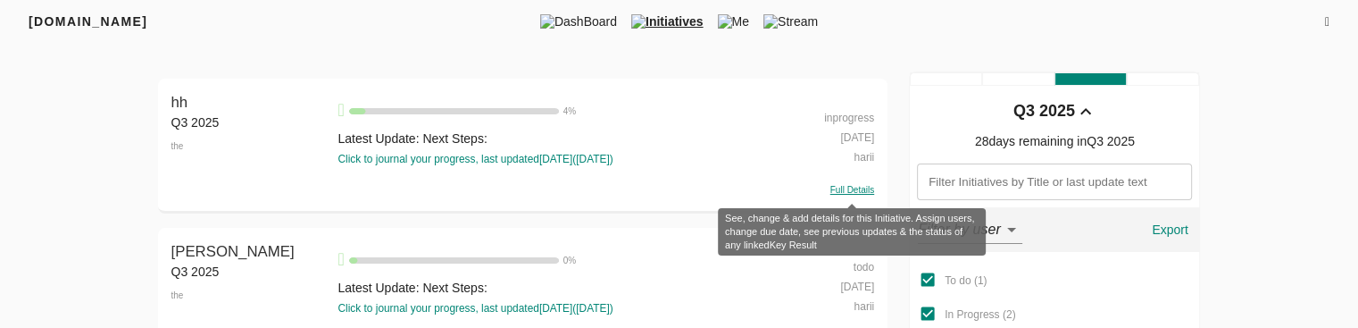
click at [843, 189] on span "Full Details" at bounding box center [852, 190] width 44 height 10
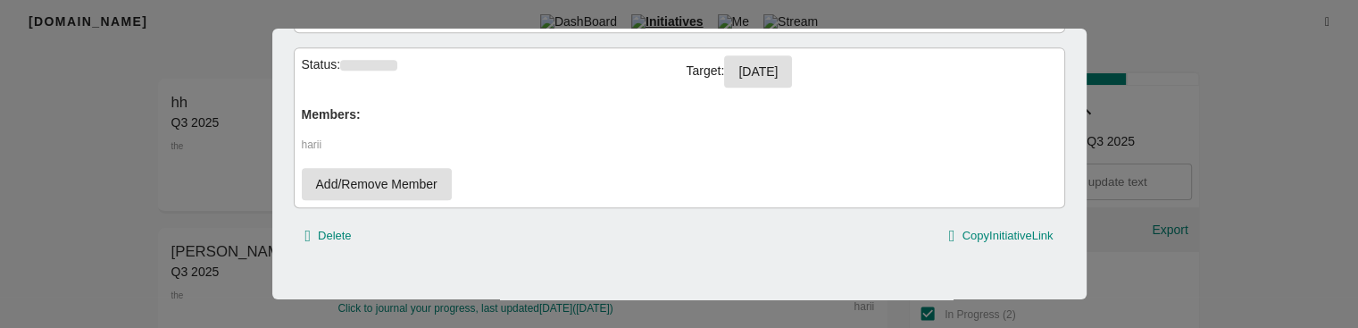
scroll to position [964, 0]
click at [1168, 143] on div at bounding box center [679, 164] width 1358 height 328
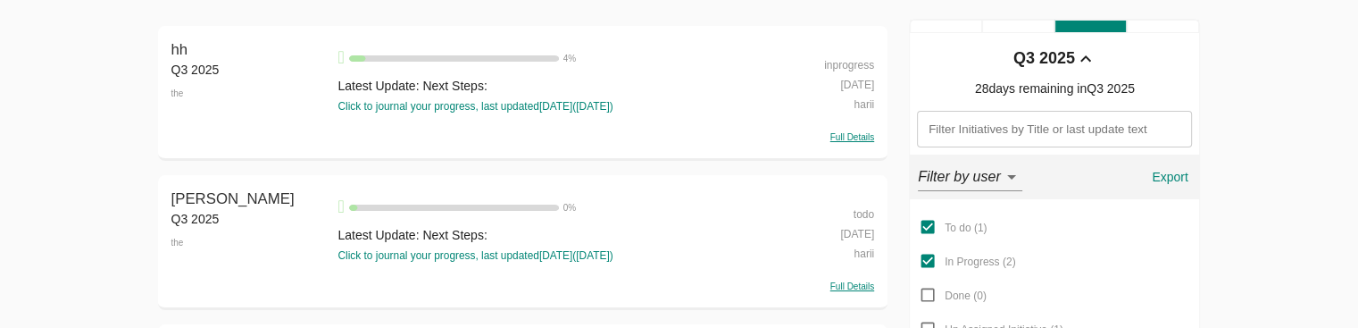
scroll to position [7, 0]
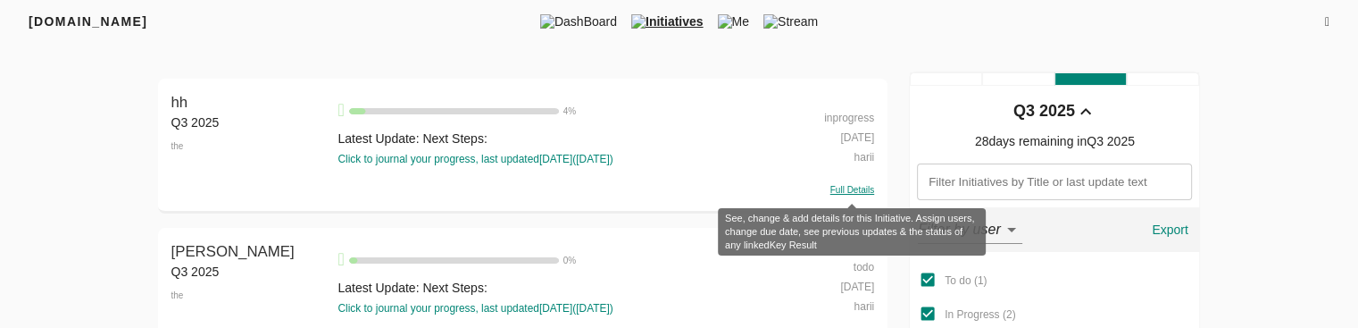
click at [857, 185] on span "Full Details" at bounding box center [852, 190] width 44 height 10
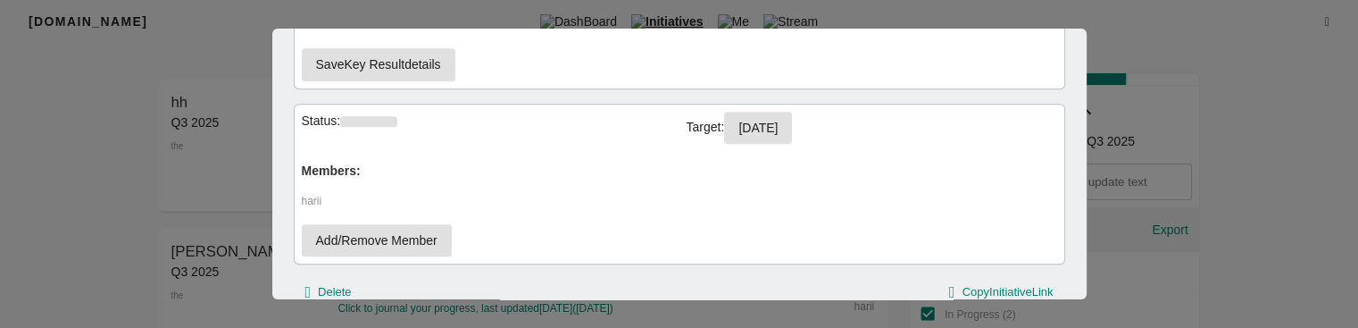
scroll to position [910, 0]
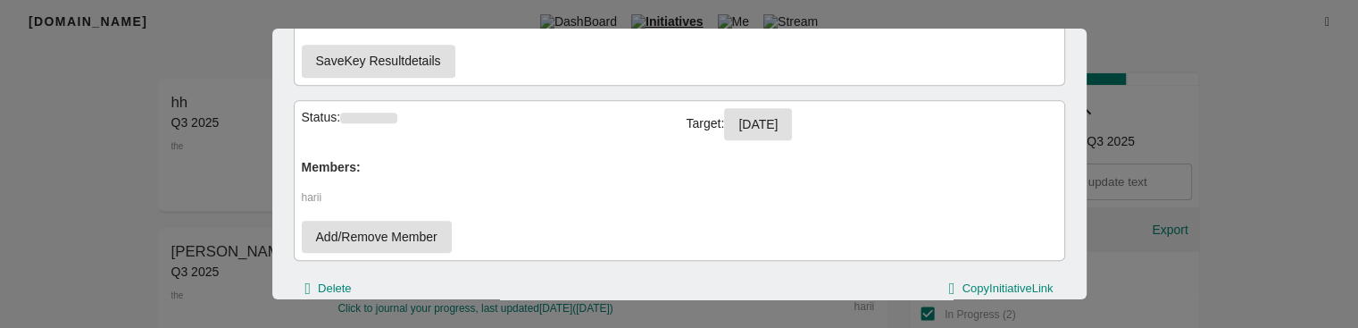
click at [171, 145] on div at bounding box center [679, 164] width 1358 height 328
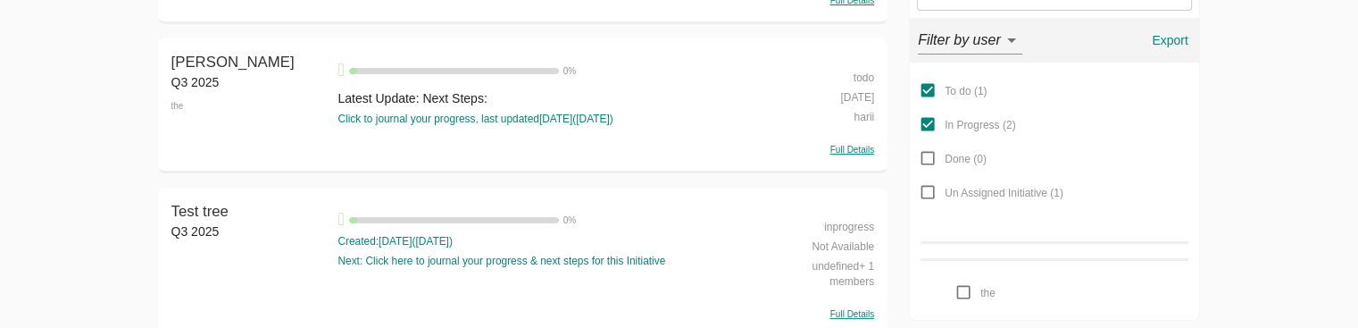
scroll to position [211, 0]
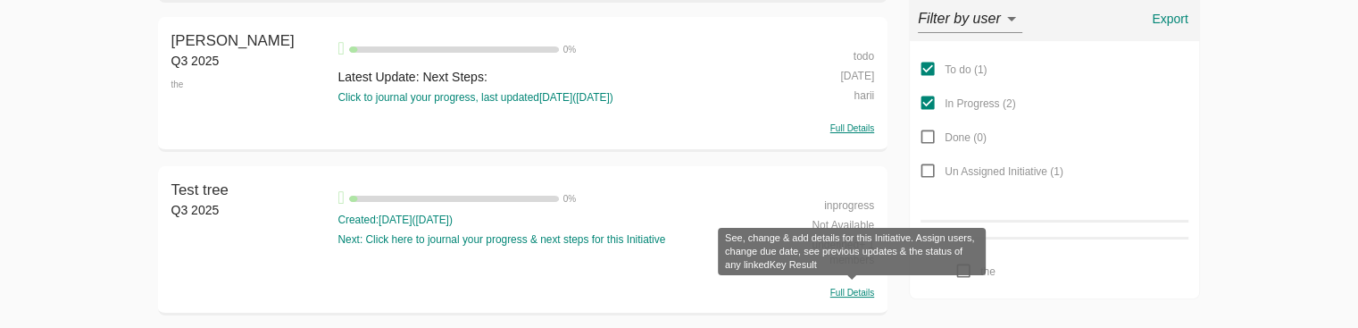
click at [853, 288] on span "Full Details" at bounding box center [852, 292] width 44 height 10
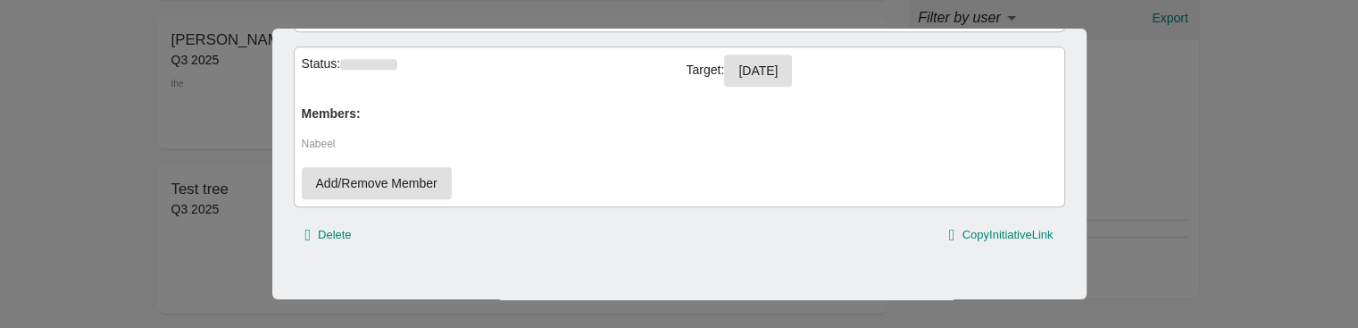
scroll to position [982, 0]
click at [171, 204] on div at bounding box center [679, 164] width 1358 height 328
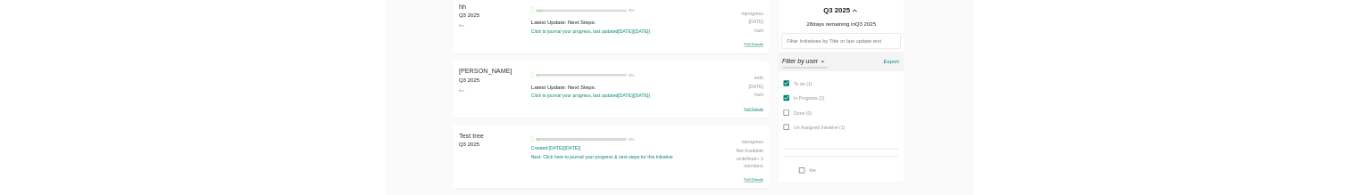
scroll to position [32, 0]
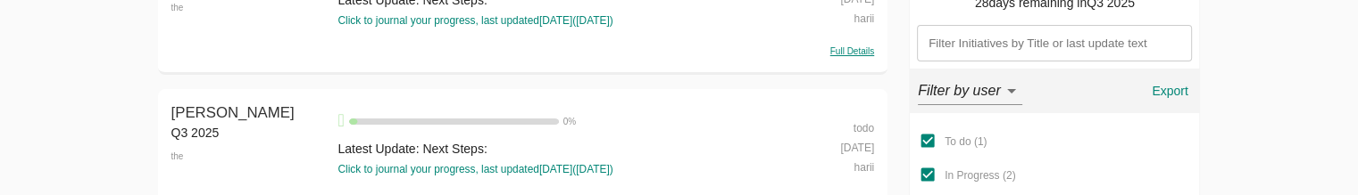
scroll to position [139, 0]
click at [847, 41] on div "Full Details" at bounding box center [821, 48] width 105 height 17
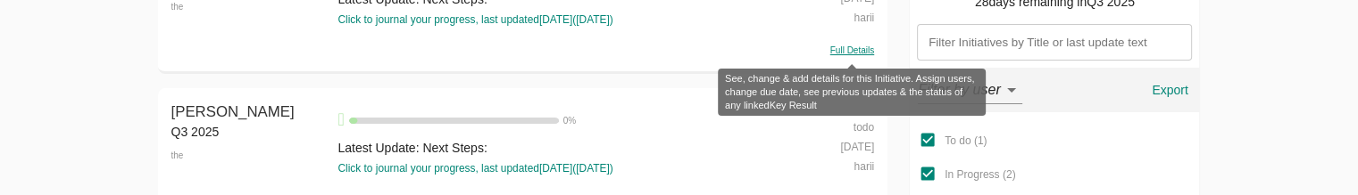
click at [848, 54] on span "Full Details" at bounding box center [852, 51] width 44 height 10
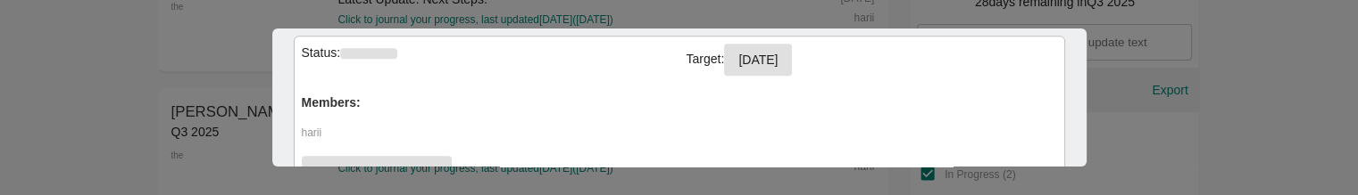
scroll to position [975, 0]
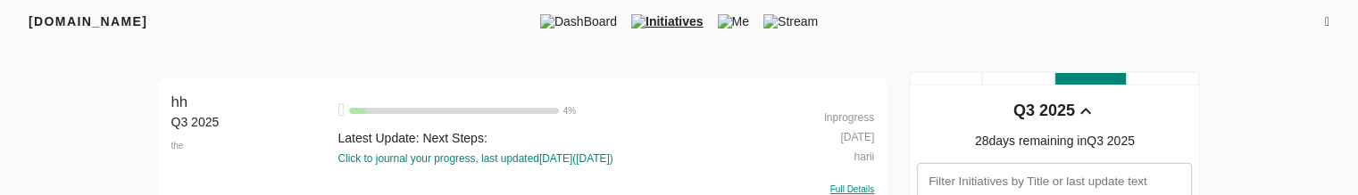
scroll to position [86, 0]
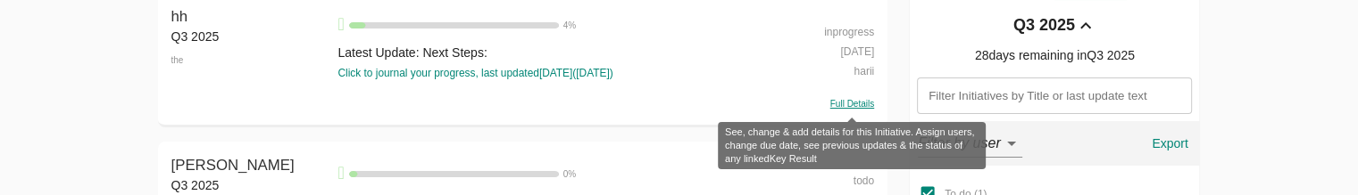
click at [852, 106] on span "Full Details" at bounding box center [852, 104] width 44 height 10
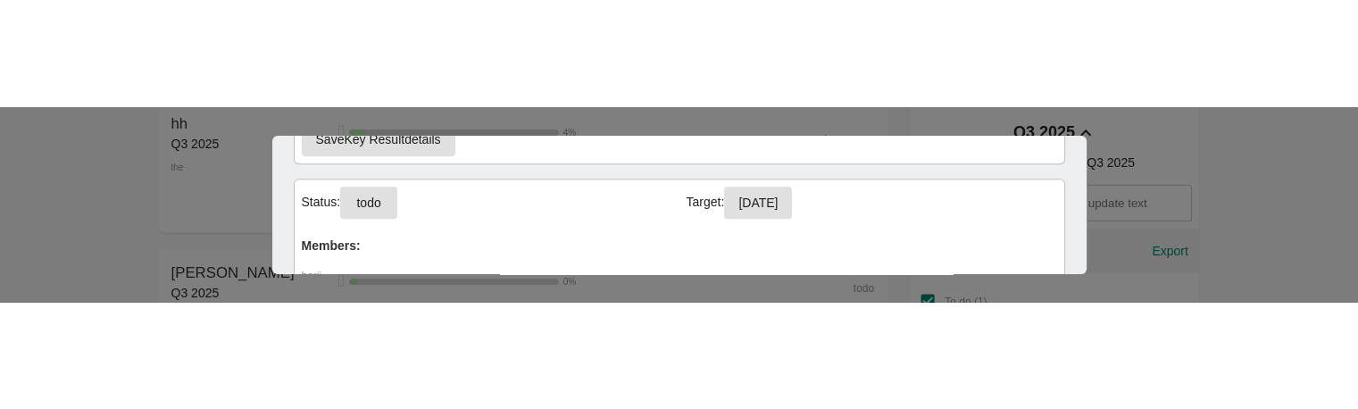
scroll to position [939, 0]
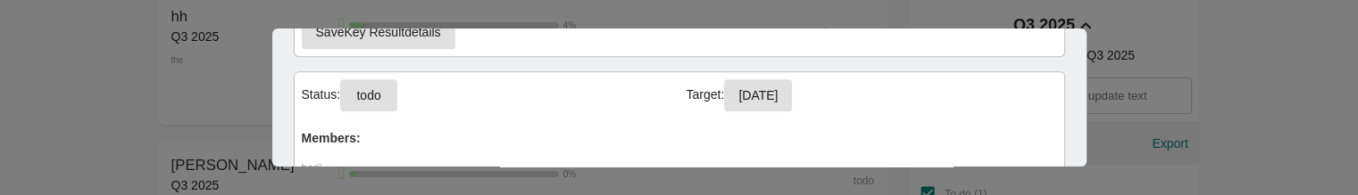
click at [386, 94] on button "todo" at bounding box center [368, 95] width 57 height 33
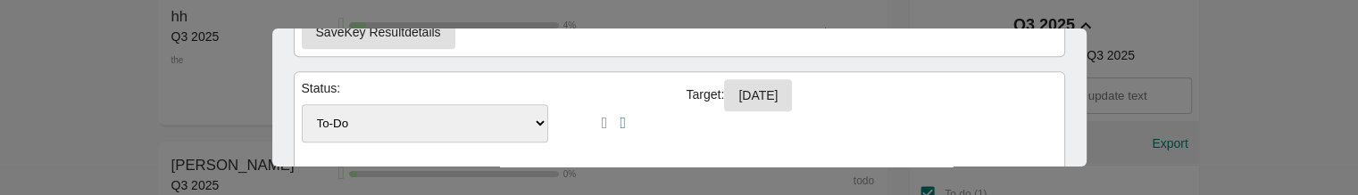
click at [407, 112] on select "To-Do Inprogress" at bounding box center [425, 123] width 247 height 38
click at [602, 126] on icon "button" at bounding box center [605, 123] width 6 height 16
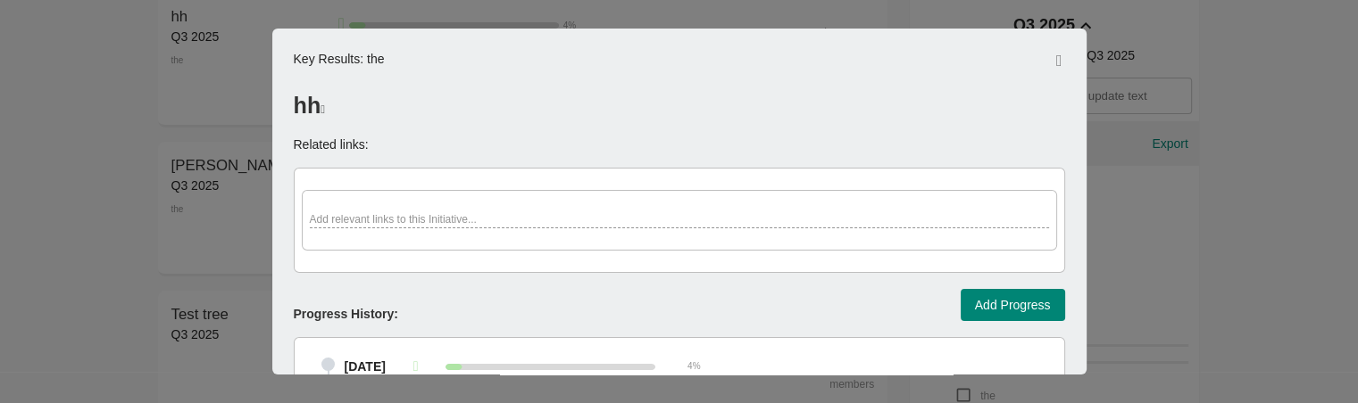
scroll to position [0, 0]
click at [1056, 56] on icon "button" at bounding box center [1059, 61] width 6 height 16
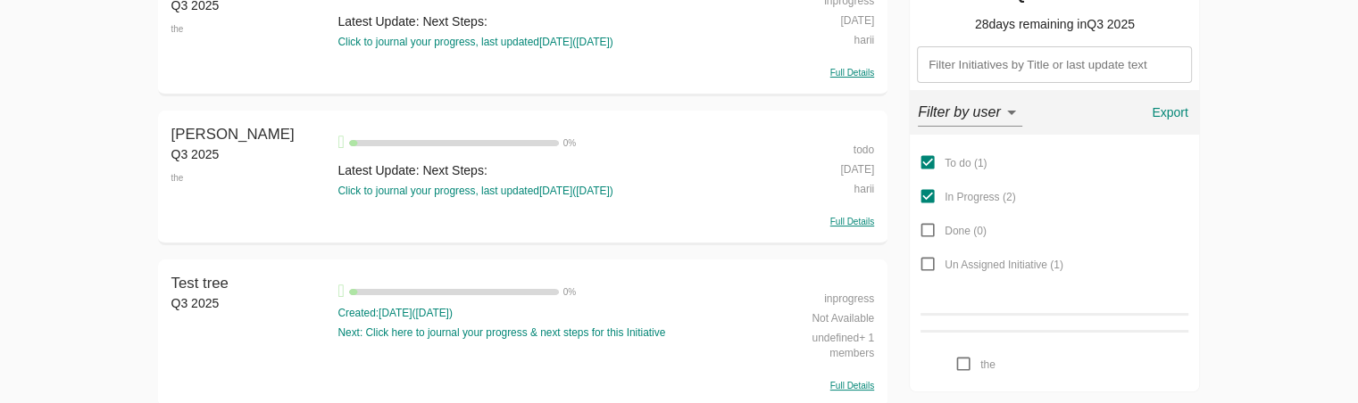
scroll to position [121, 0]
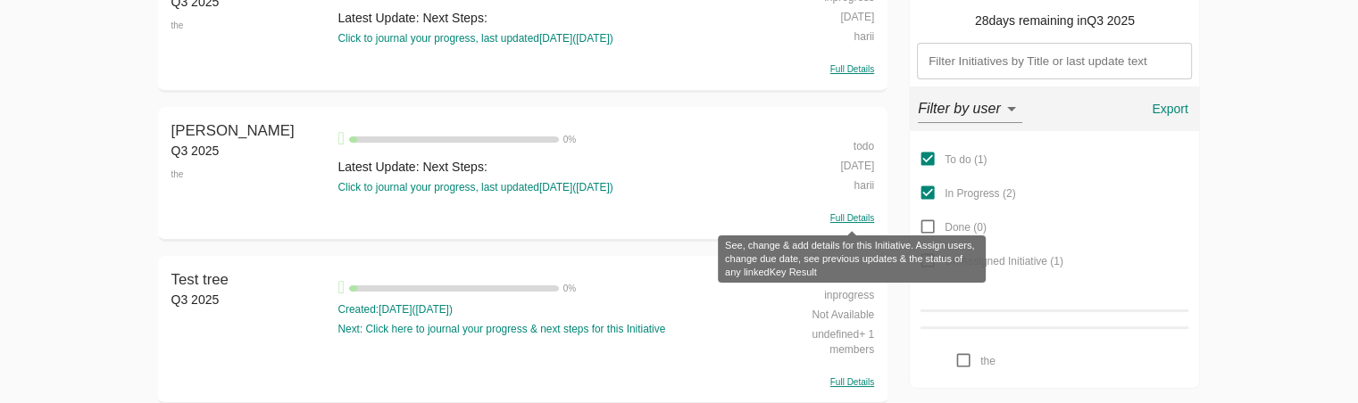
click at [859, 195] on span "Full Details" at bounding box center [852, 218] width 44 height 10
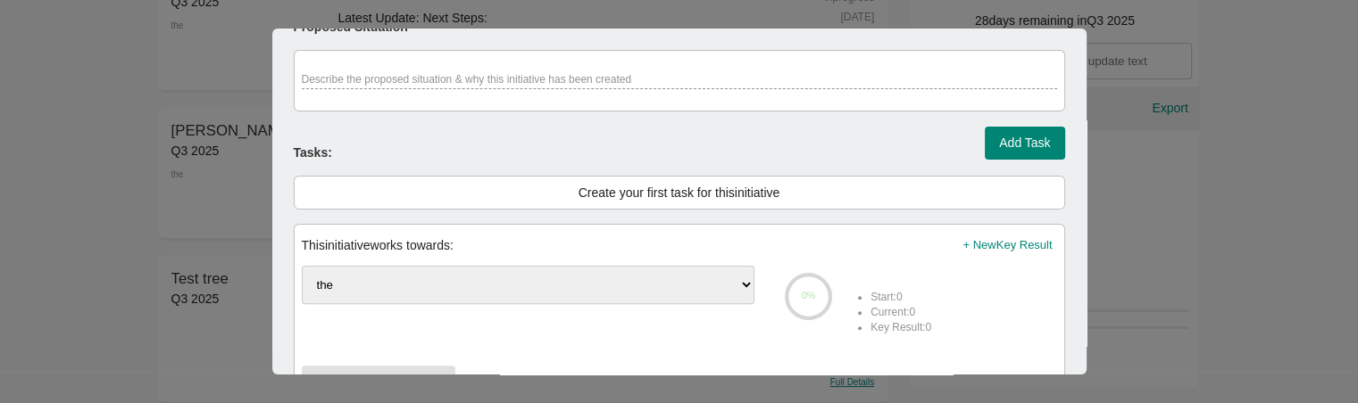
scroll to position [888, 0]
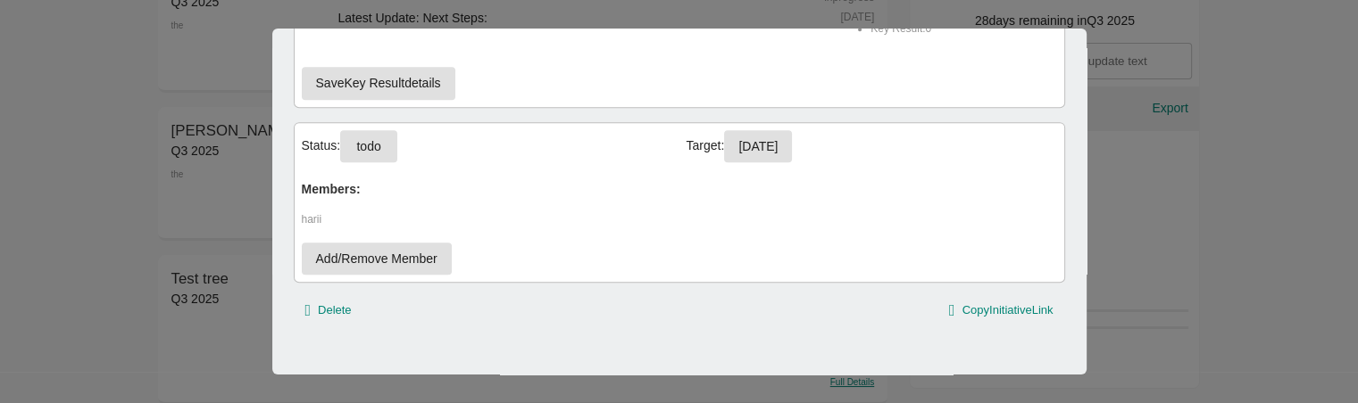
click at [1189, 195] on div at bounding box center [679, 201] width 1358 height 403
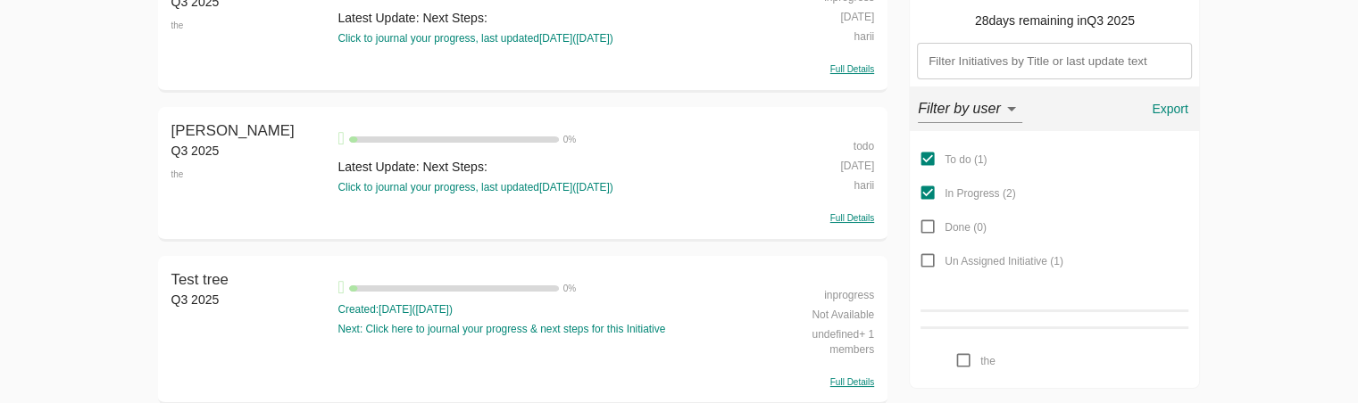
scroll to position [136, 0]
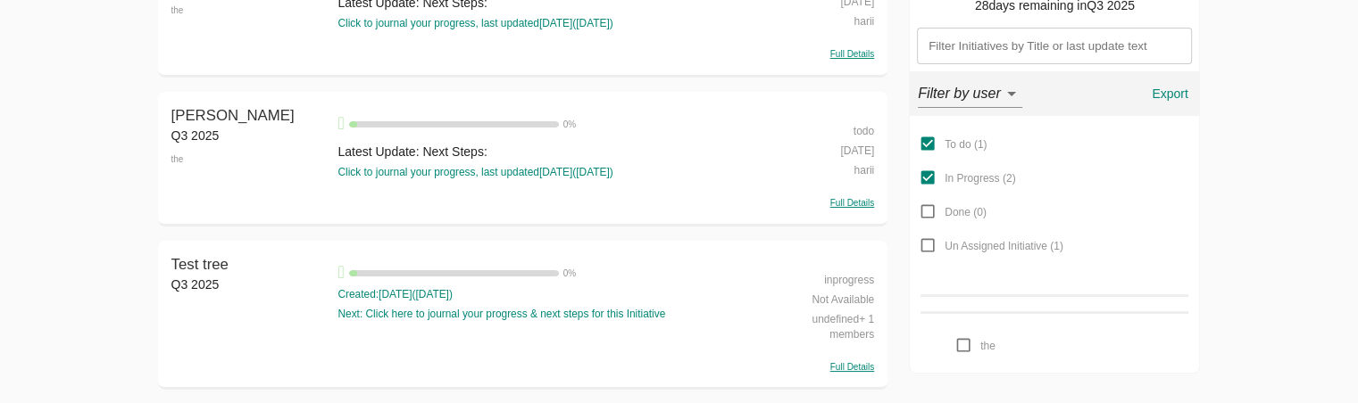
click at [841, 195] on div "Full Details" at bounding box center [821, 365] width 105 height 17
drag, startPoint x: 229, startPoint y: 268, endPoint x: 168, endPoint y: 266, distance: 60.7
click at [168, 195] on div "Test tree Q3 2025 Test tree 0 % Created: 12 days ago ( 21-08-2025 ) Next: Click…" at bounding box center [523, 316] width 730 height 150
copy span "Test tree"
drag, startPoint x: 889, startPoint y: 280, endPoint x: 819, endPoint y: 279, distance: 70.5
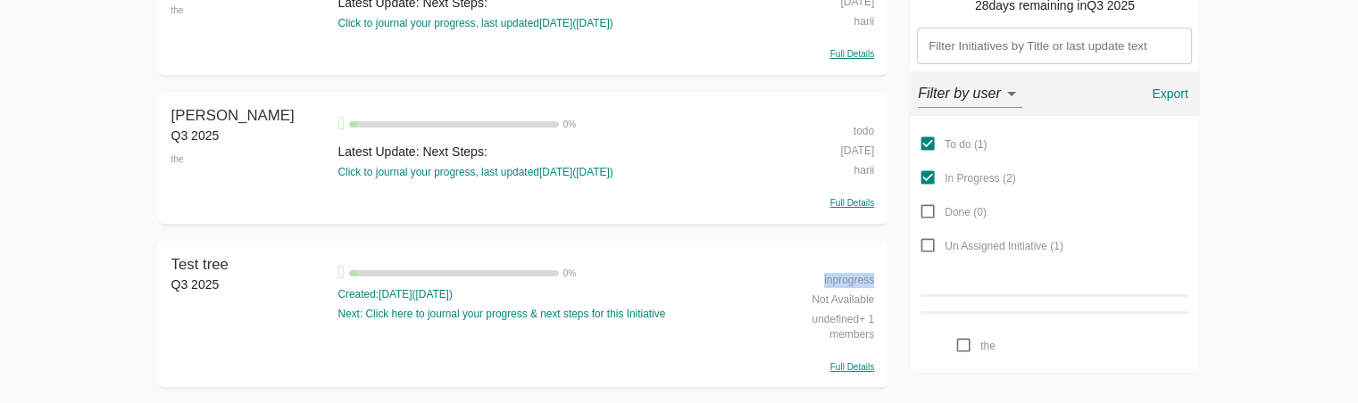
click at [819, 195] on div "hh Q3 2025 the hh 4 % Latest Update: Next Steps: Click to journal your progress…" at bounding box center [679, 170] width 1043 height 469
copy div "inprogress"
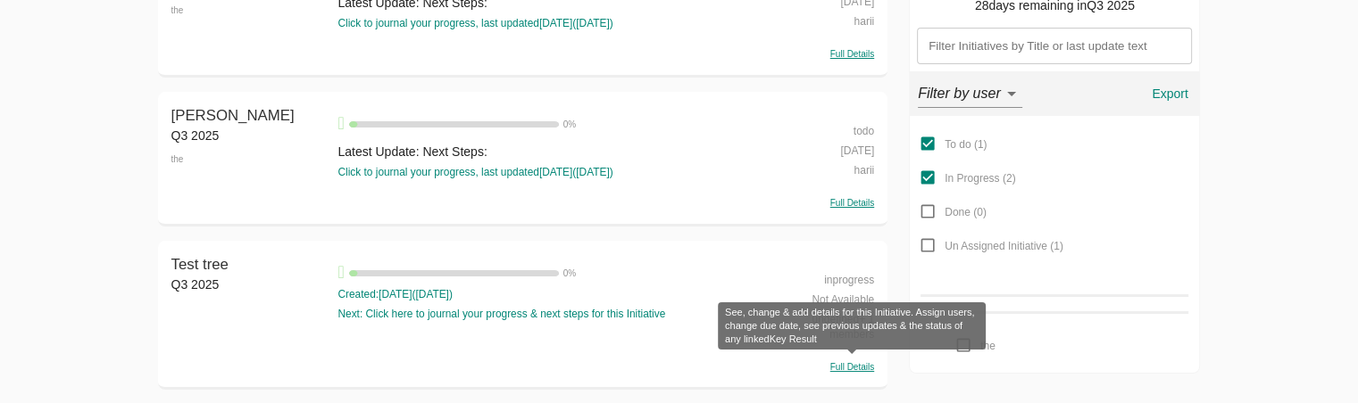
click at [853, 195] on span "Full Details" at bounding box center [852, 367] width 44 height 10
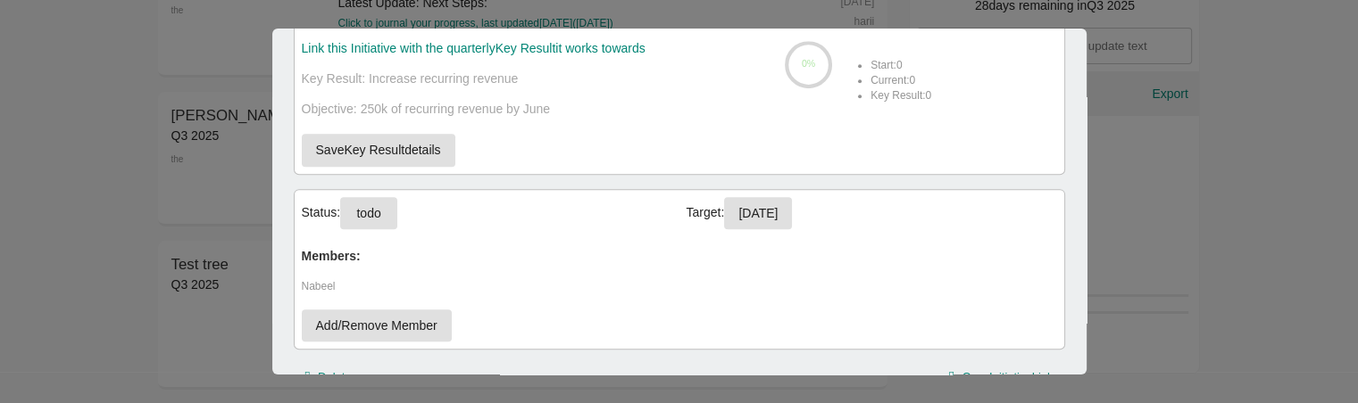
scroll to position [848, 0]
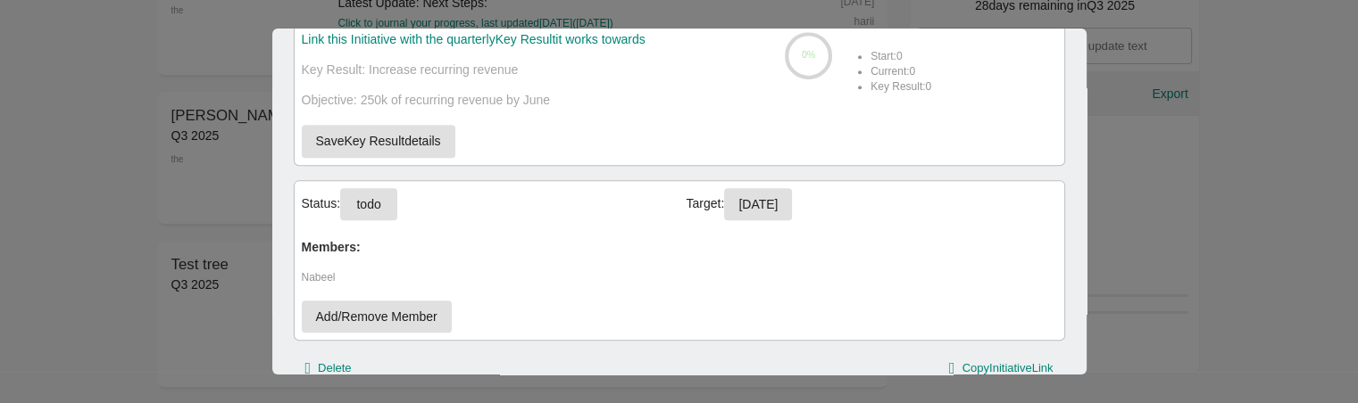
click at [172, 195] on div at bounding box center [679, 201] width 1358 height 403
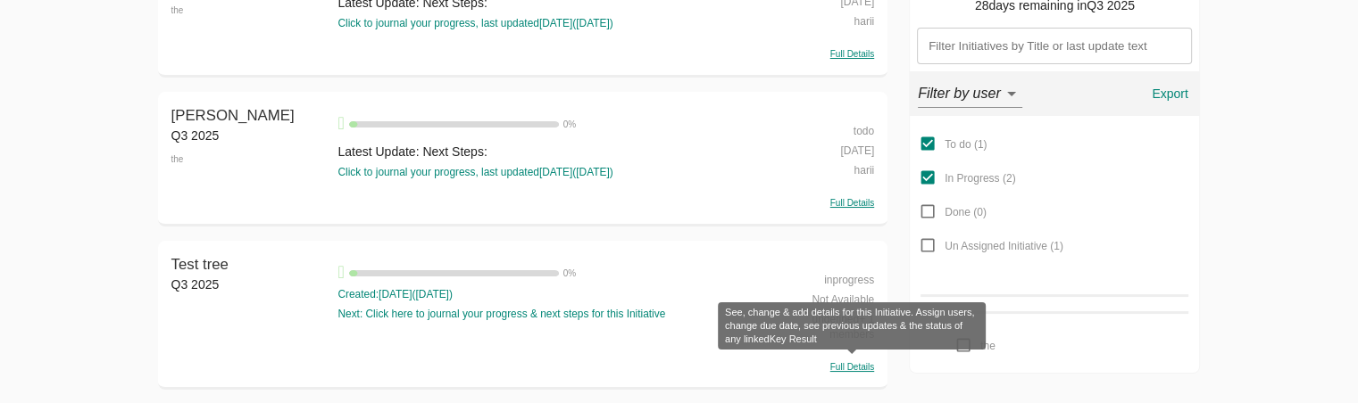
click at [857, 195] on span "Full Details" at bounding box center [852, 367] width 44 height 10
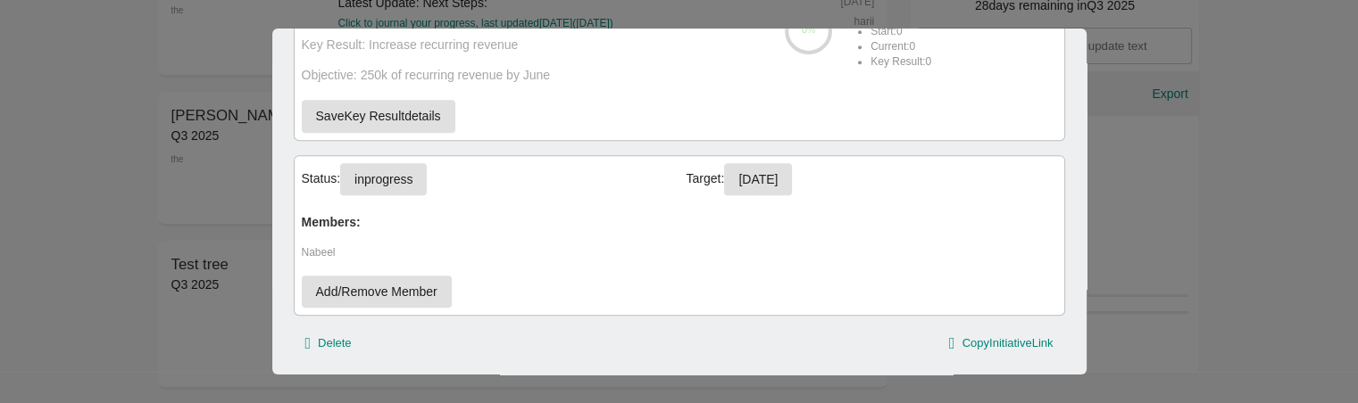
scroll to position [874, 0]
click at [403, 170] on span "inprogress" at bounding box center [383, 179] width 58 height 22
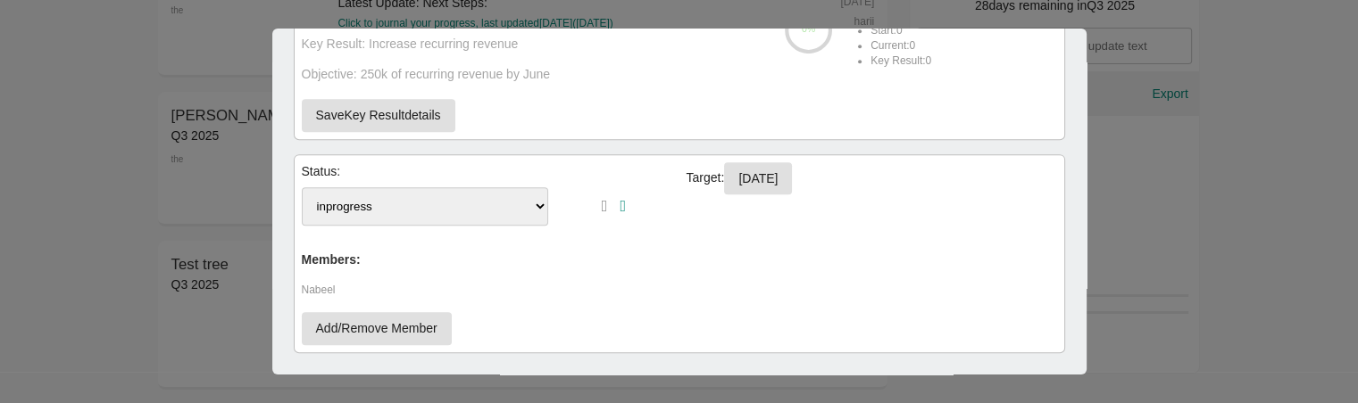
click at [489, 195] on select "To-Do inprogress" at bounding box center [425, 206] width 247 height 38
select select "To-Do"
click at [302, 187] on select "To-Do inprogress" at bounding box center [425, 206] width 247 height 38
click at [619, 195] on icon "button" at bounding box center [622, 206] width 6 height 16
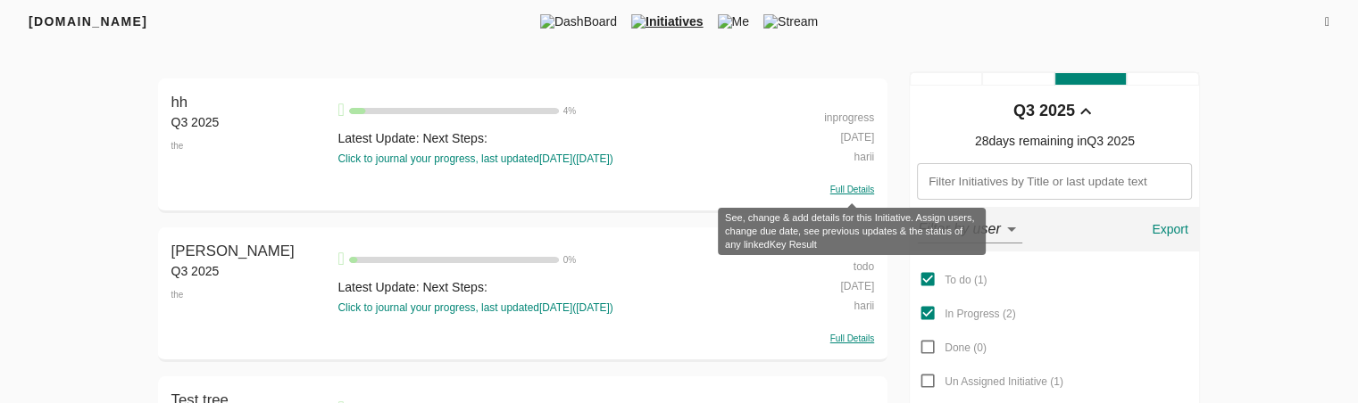
click at [843, 193] on span "Full Details" at bounding box center [852, 190] width 44 height 10
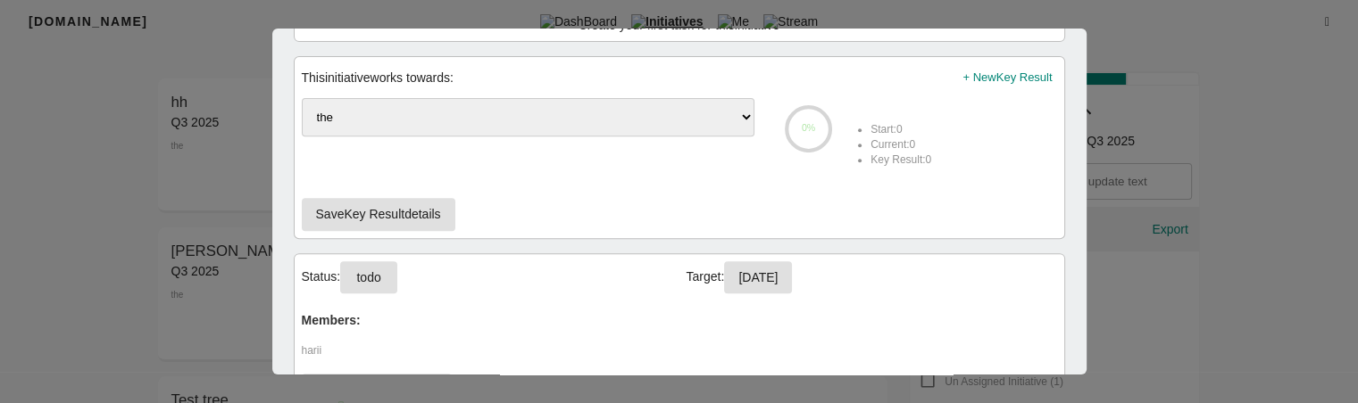
scroll to position [888, 0]
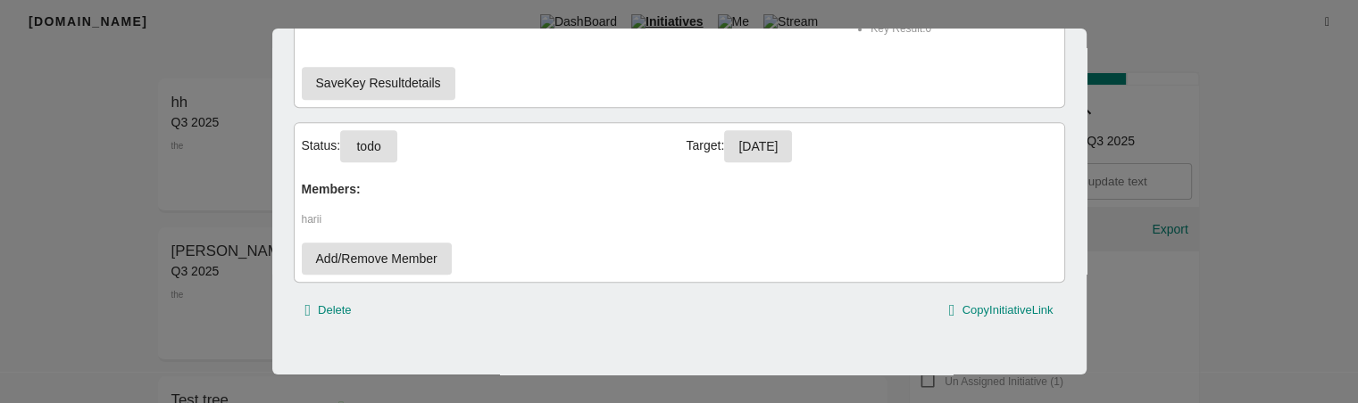
click at [1189, 308] on div at bounding box center [679, 201] width 1358 height 403
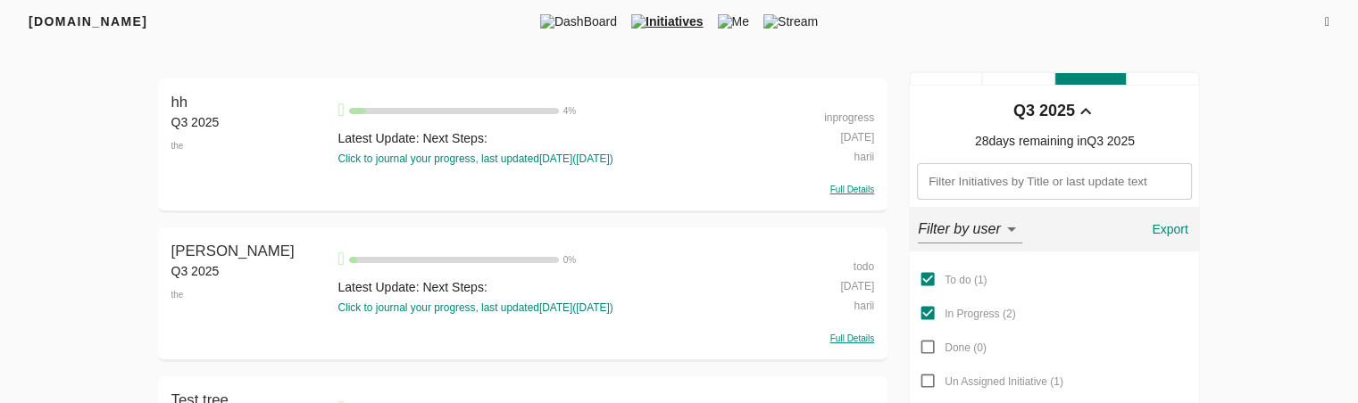
scroll to position [136, 0]
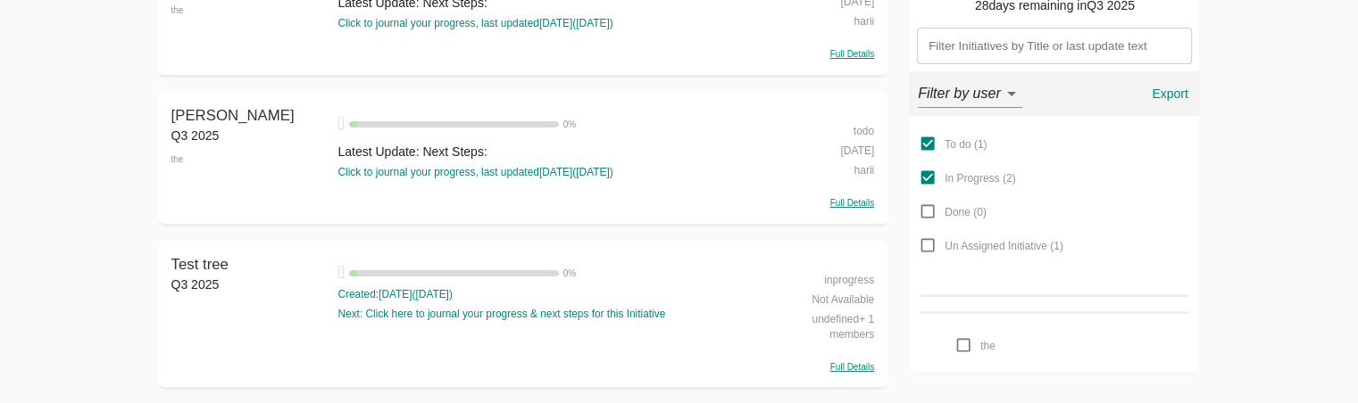
click at [844, 360] on div "Full Details" at bounding box center [821, 365] width 105 height 17
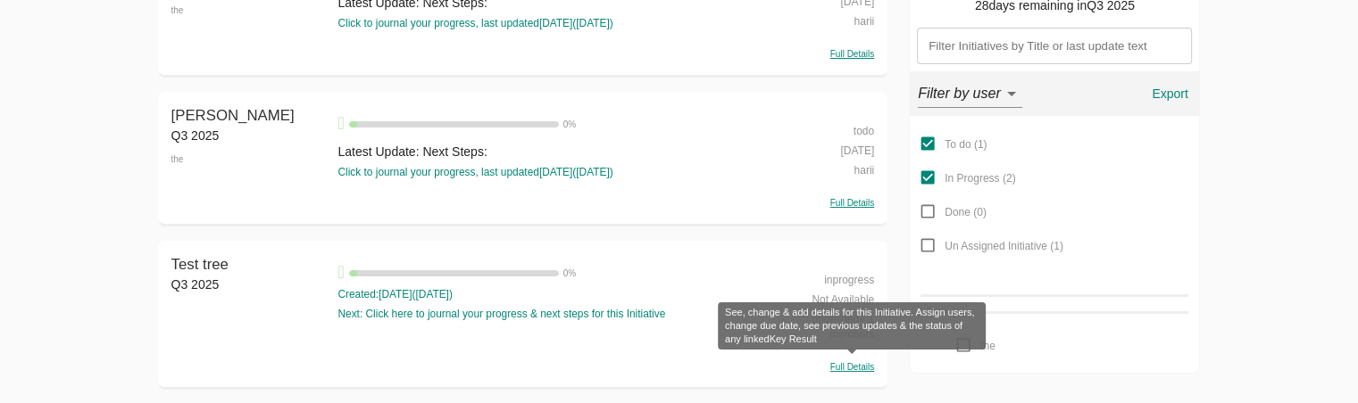
click at [858, 363] on span "Full Details" at bounding box center [852, 367] width 44 height 10
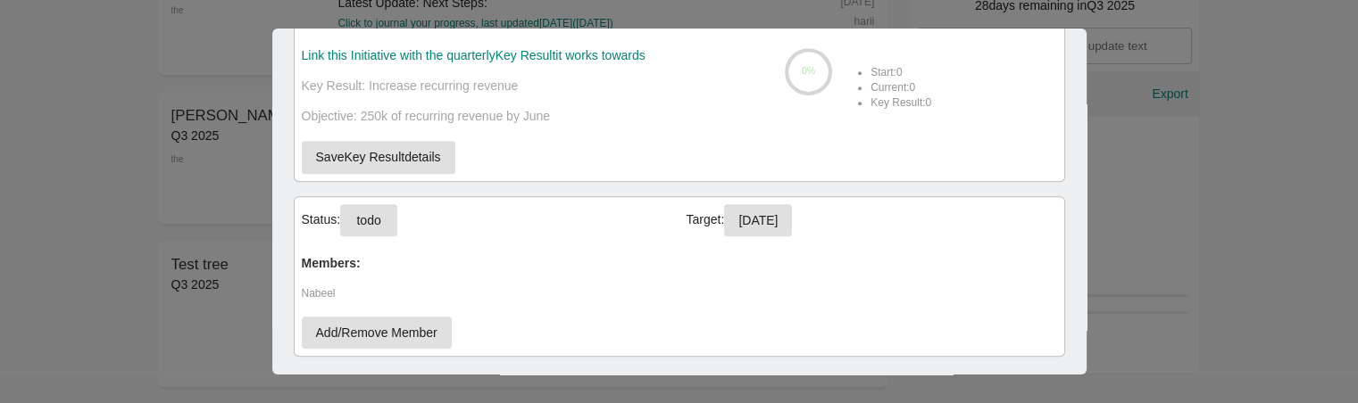
scroll to position [832, 0]
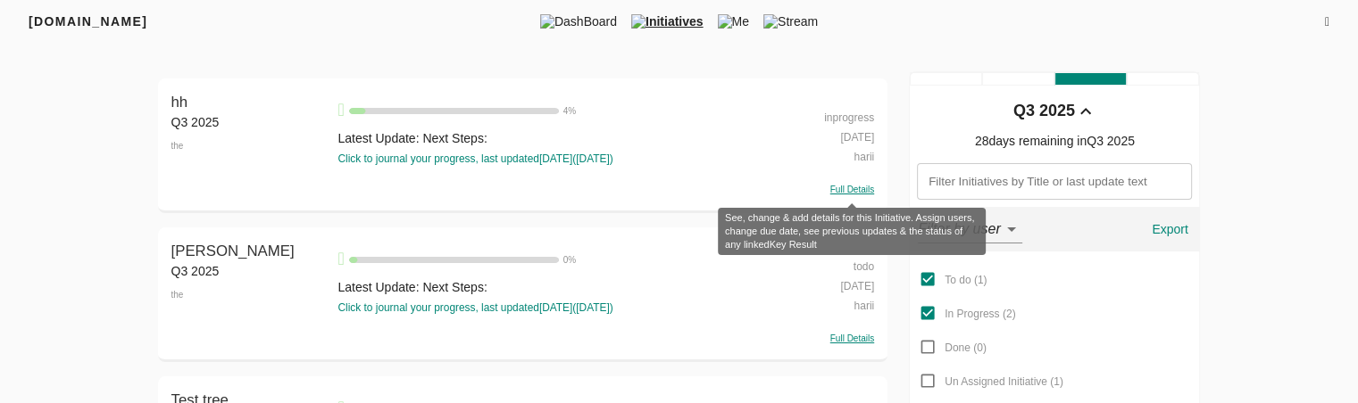
click at [860, 194] on span "Full Details" at bounding box center [852, 190] width 44 height 10
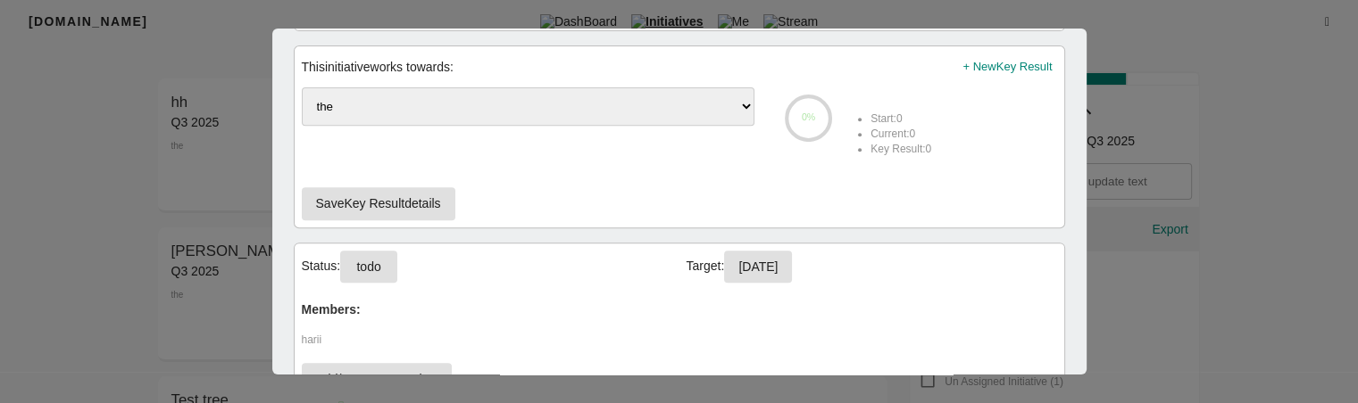
scroll to position [888, 0]
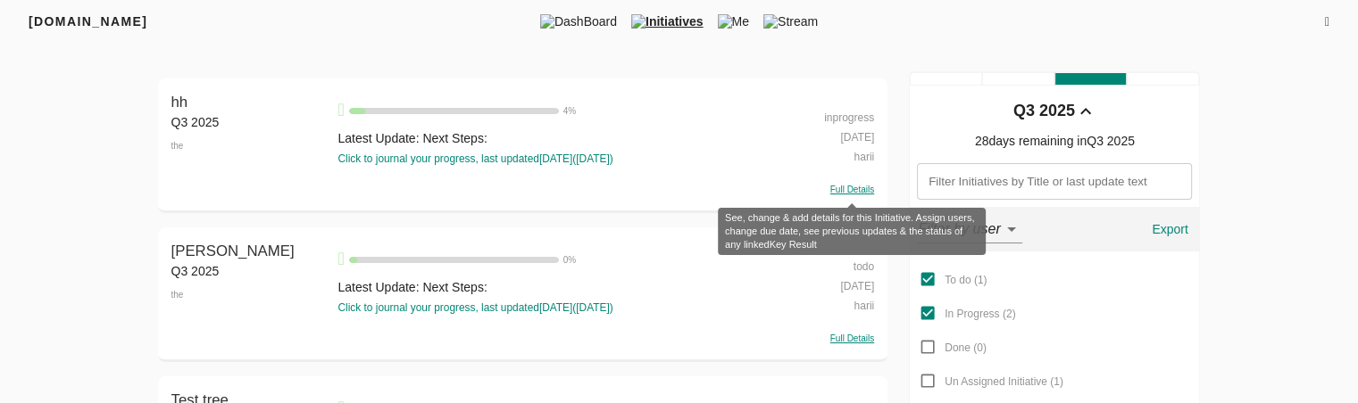
click at [850, 190] on span "Full Details" at bounding box center [852, 190] width 44 height 10
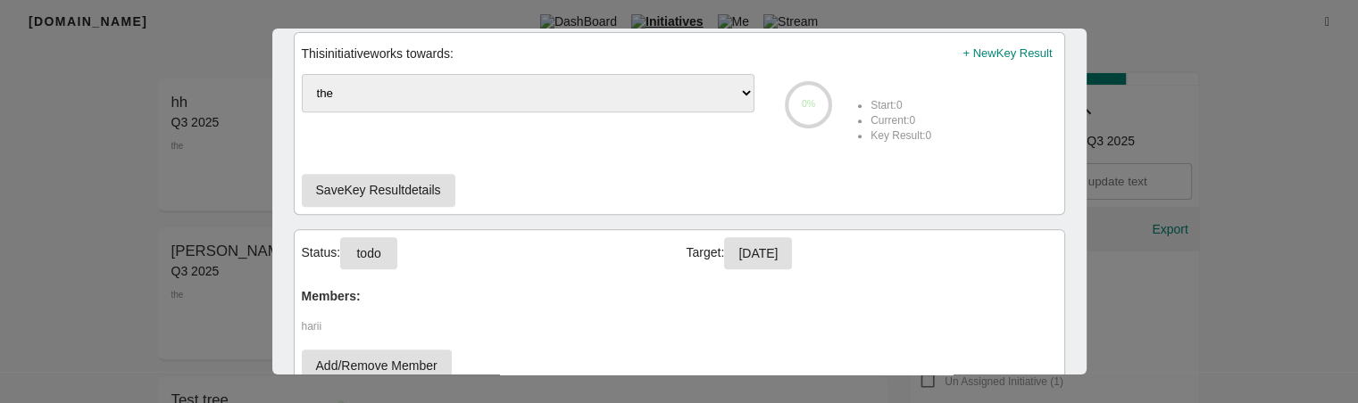
scroll to position [888, 0]
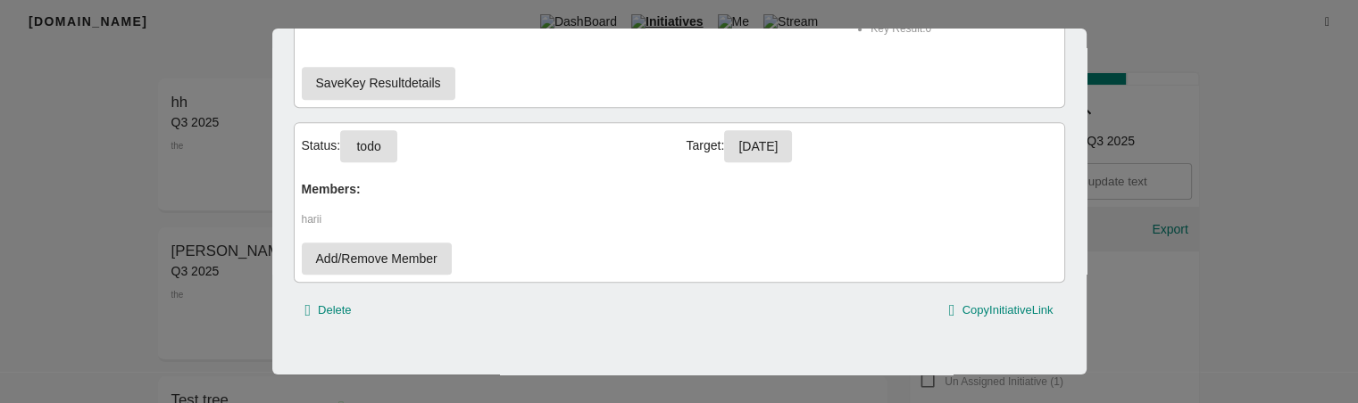
click at [132, 256] on div at bounding box center [679, 201] width 1358 height 403
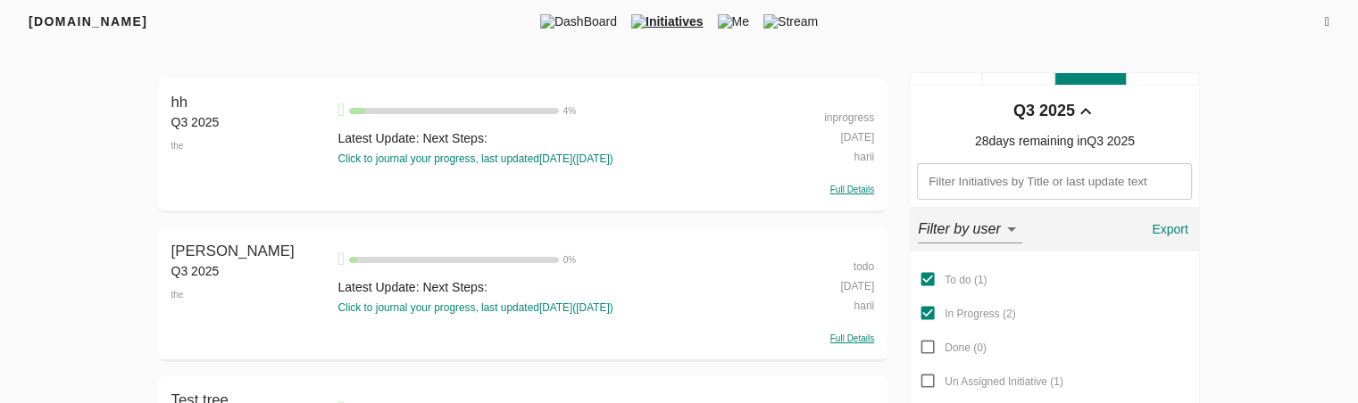
scroll to position [2, 0]
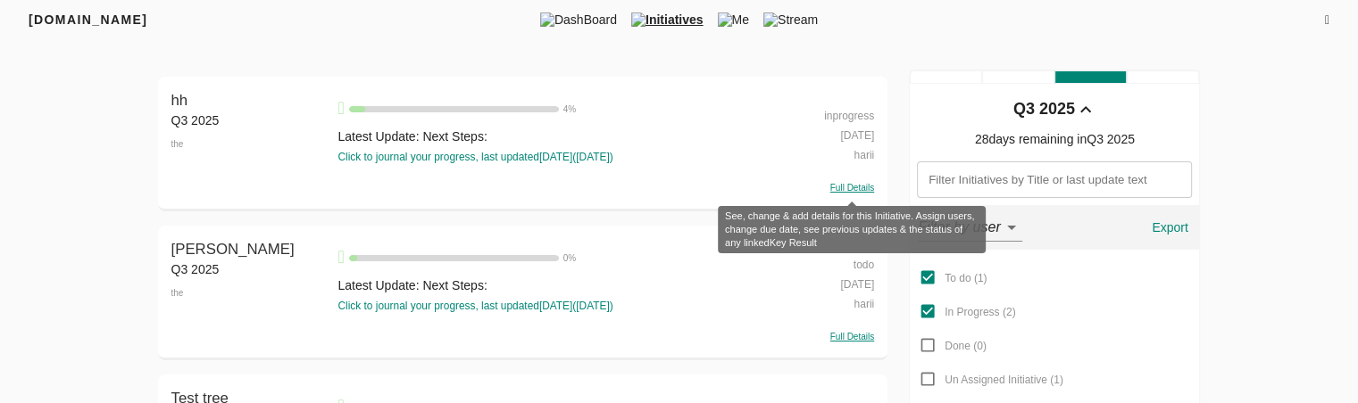
click at [862, 191] on span "Full Details" at bounding box center [852, 188] width 44 height 10
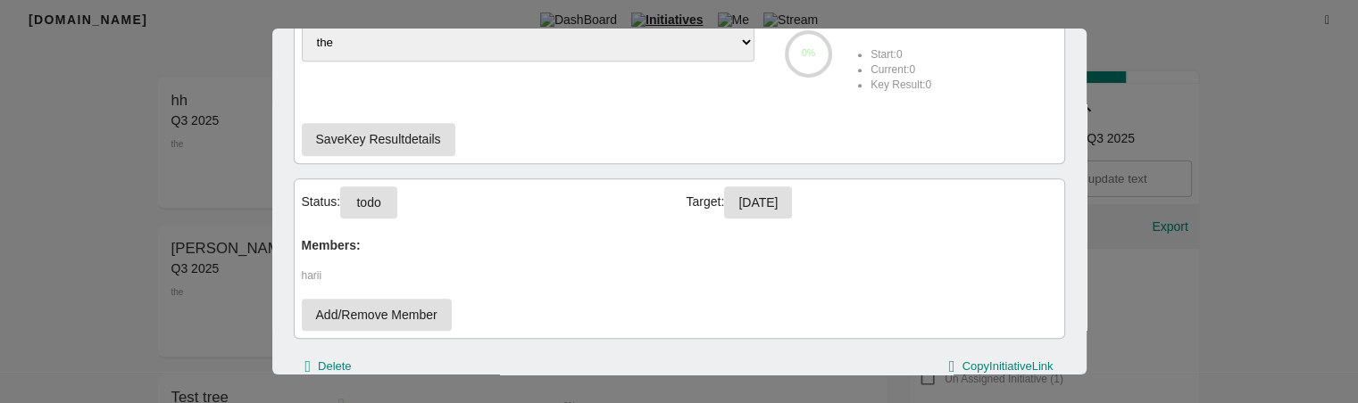
scroll to position [832, 0]
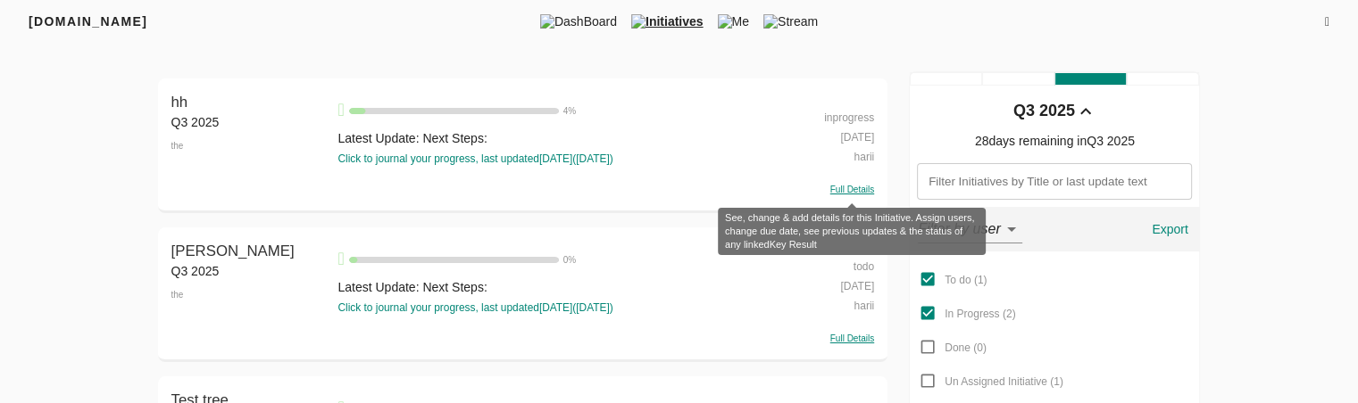
click at [844, 193] on span "Full Details" at bounding box center [852, 190] width 44 height 10
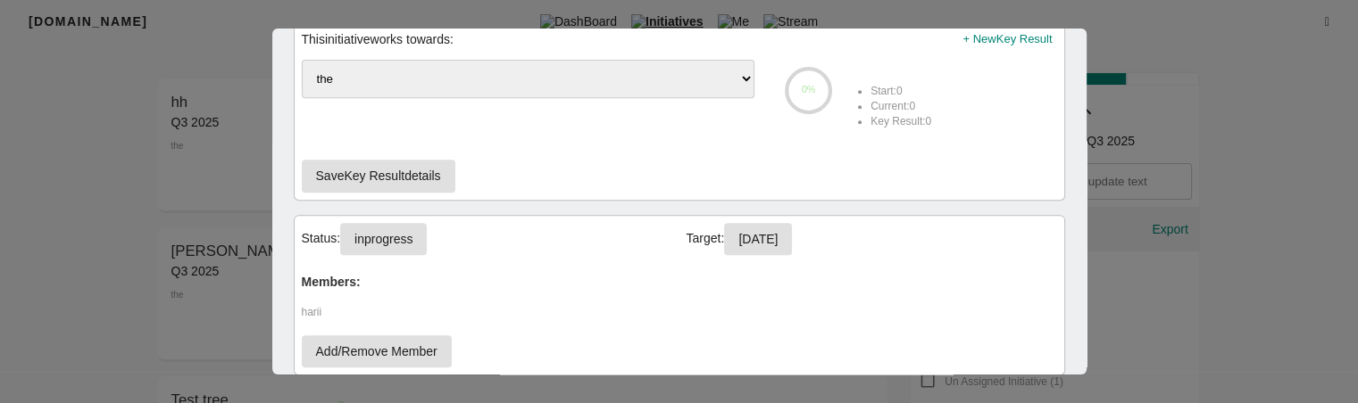
scroll to position [845, 0]
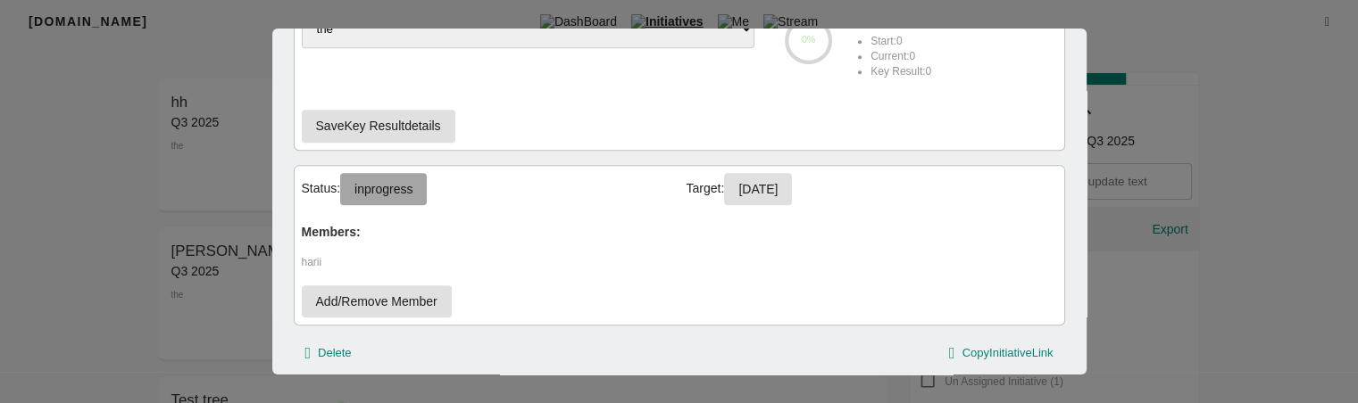
click at [387, 191] on span "inprogress" at bounding box center [383, 190] width 58 height 22
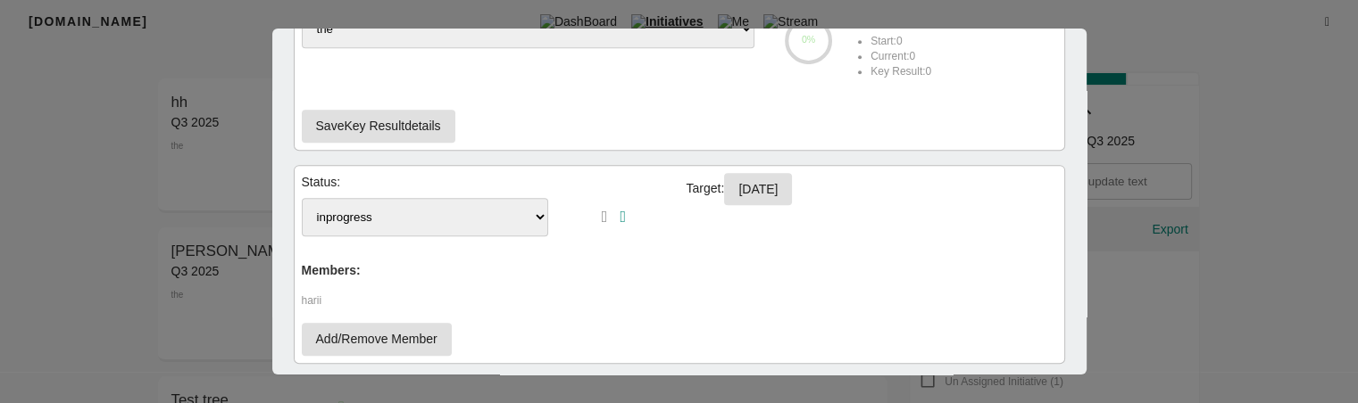
click at [482, 222] on select "To-Do inprogress" at bounding box center [425, 217] width 247 height 38
click at [491, 212] on select "To-Do inprogress" at bounding box center [425, 217] width 247 height 38
click at [488, 217] on select "To-Do inprogress" at bounding box center [425, 217] width 247 height 38
click at [302, 198] on select "To-Do inprogress" at bounding box center [425, 217] width 247 height 38
click at [468, 219] on select "To-Do inprogress" at bounding box center [425, 217] width 247 height 38
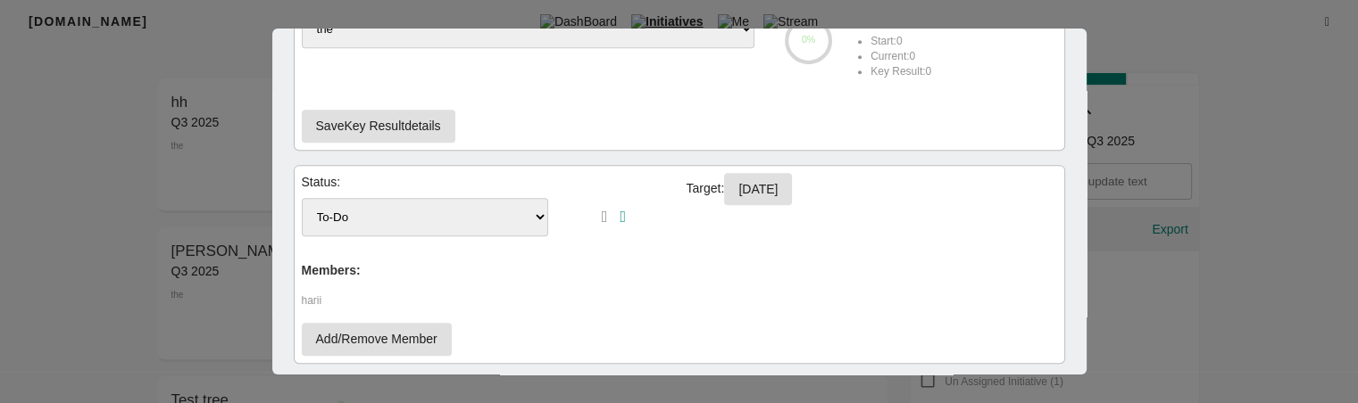
click at [362, 218] on select "To-Do inprogress" at bounding box center [425, 217] width 247 height 38
click at [456, 201] on select "To-Do inprogress" at bounding box center [425, 217] width 247 height 38
select select "inprogress"
click at [302, 198] on select "To-Do inprogress" at bounding box center [425, 217] width 247 height 38
